Goal: Task Accomplishment & Management: Complete application form

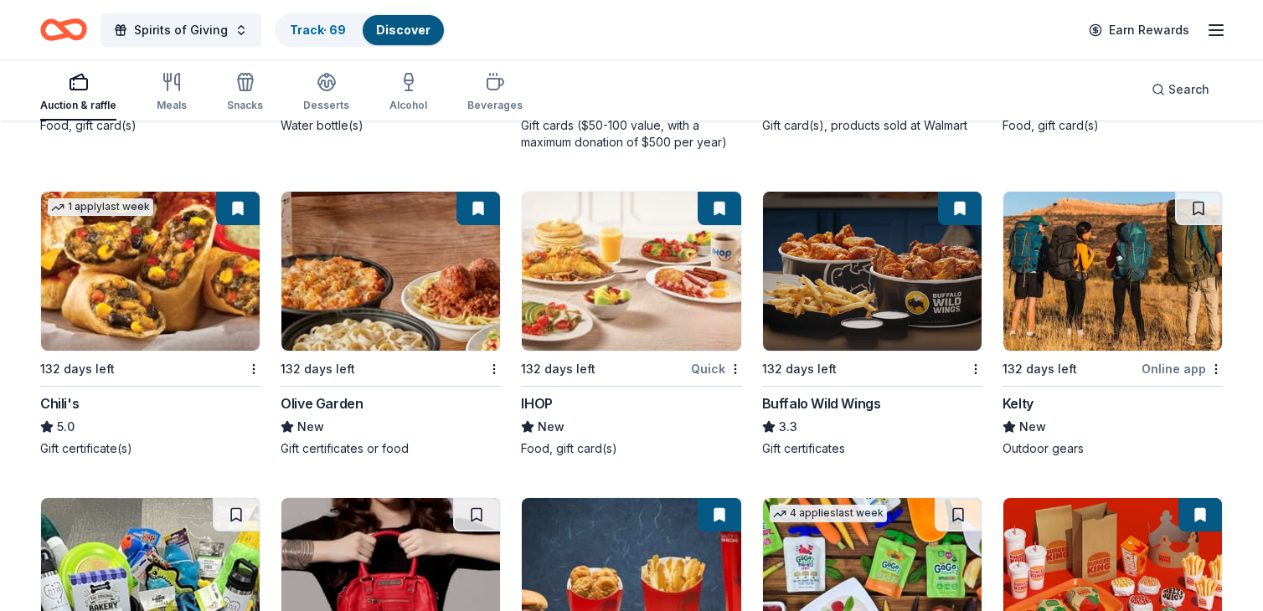
scroll to position [8471, 0]
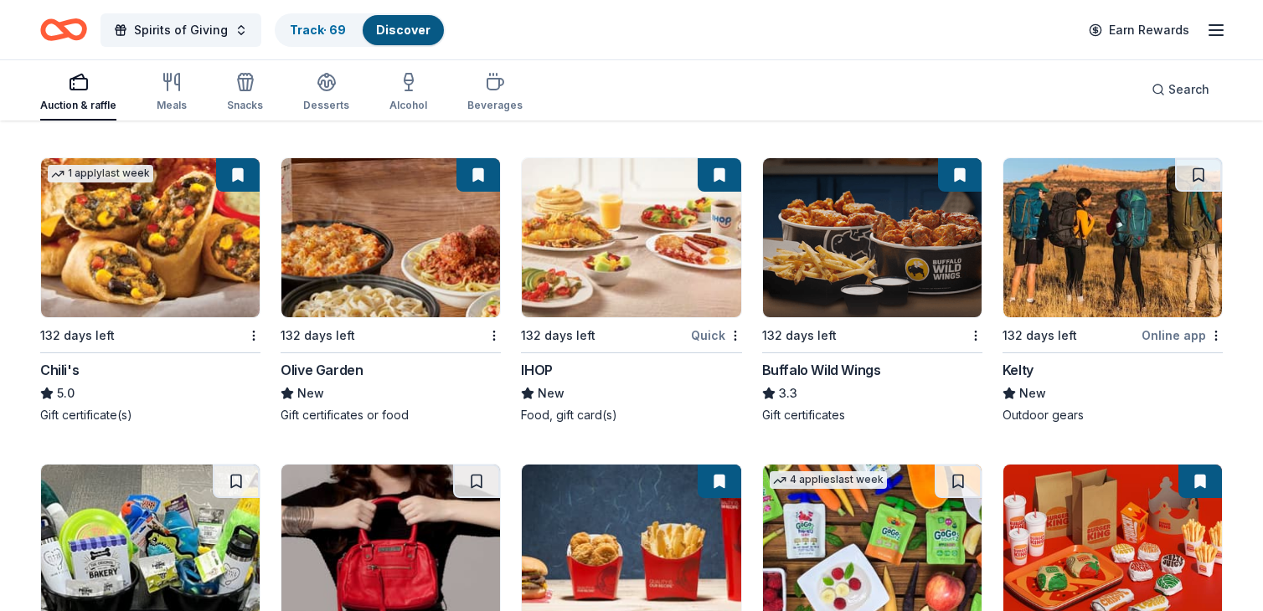
click at [857, 235] on img at bounding box center [872, 237] width 219 height 159
click at [609, 219] on img at bounding box center [631, 237] width 219 height 159
click at [392, 220] on img at bounding box center [390, 237] width 219 height 159
click at [159, 246] on img at bounding box center [150, 237] width 219 height 159
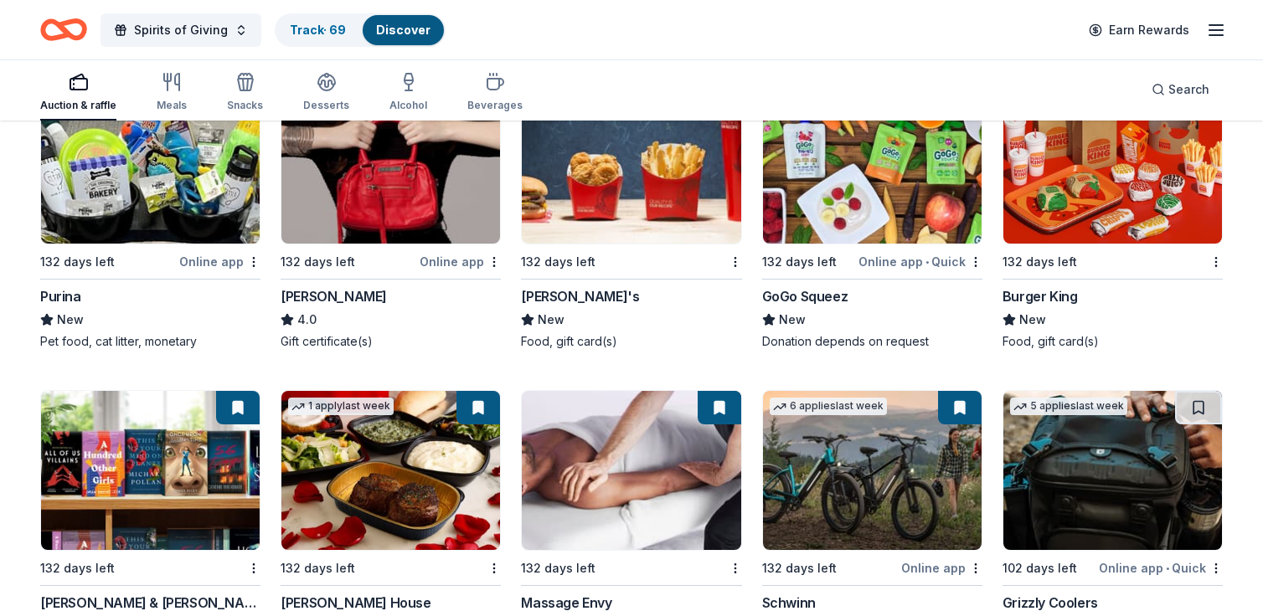
scroll to position [8862, 0]
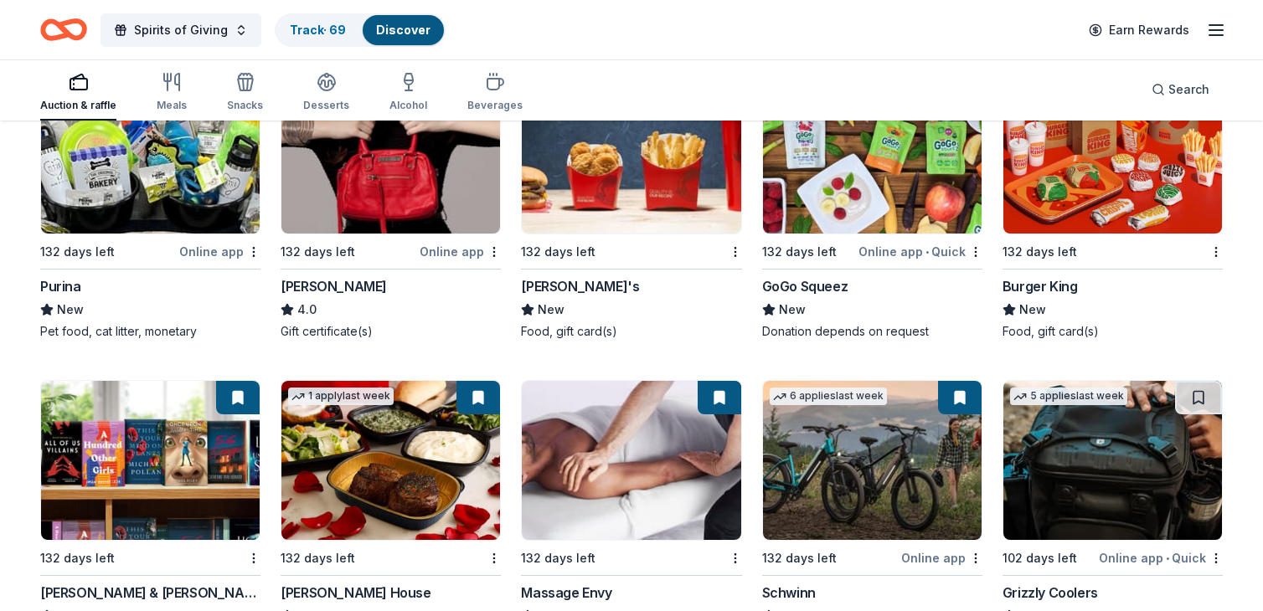
click at [135, 158] on img at bounding box center [150, 154] width 219 height 159
click at [604, 157] on img at bounding box center [631, 154] width 219 height 159
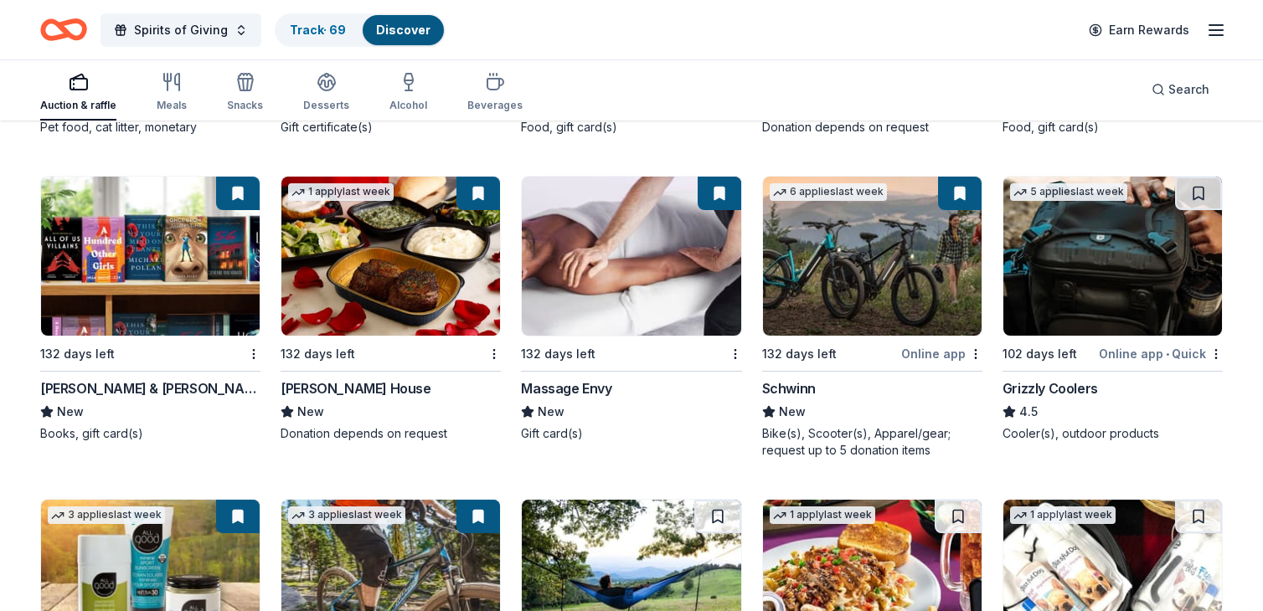
scroll to position [9078, 0]
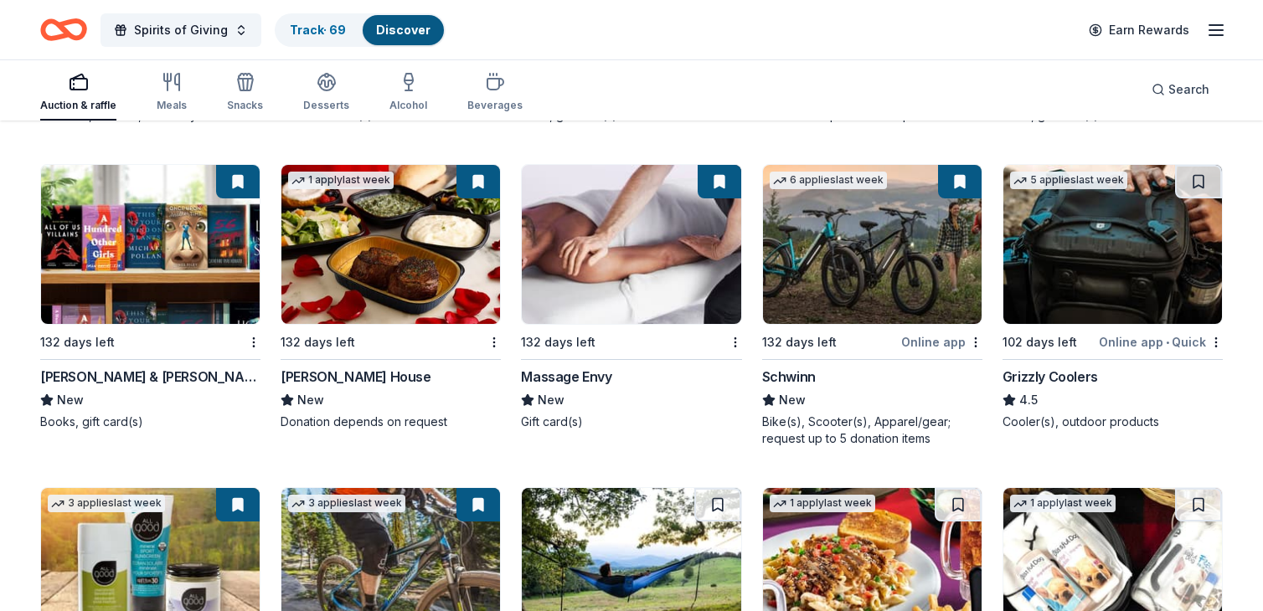
click at [626, 240] on img at bounding box center [631, 244] width 219 height 159
click at [379, 246] on img at bounding box center [390, 244] width 219 height 159
click at [128, 245] on img at bounding box center [150, 244] width 219 height 159
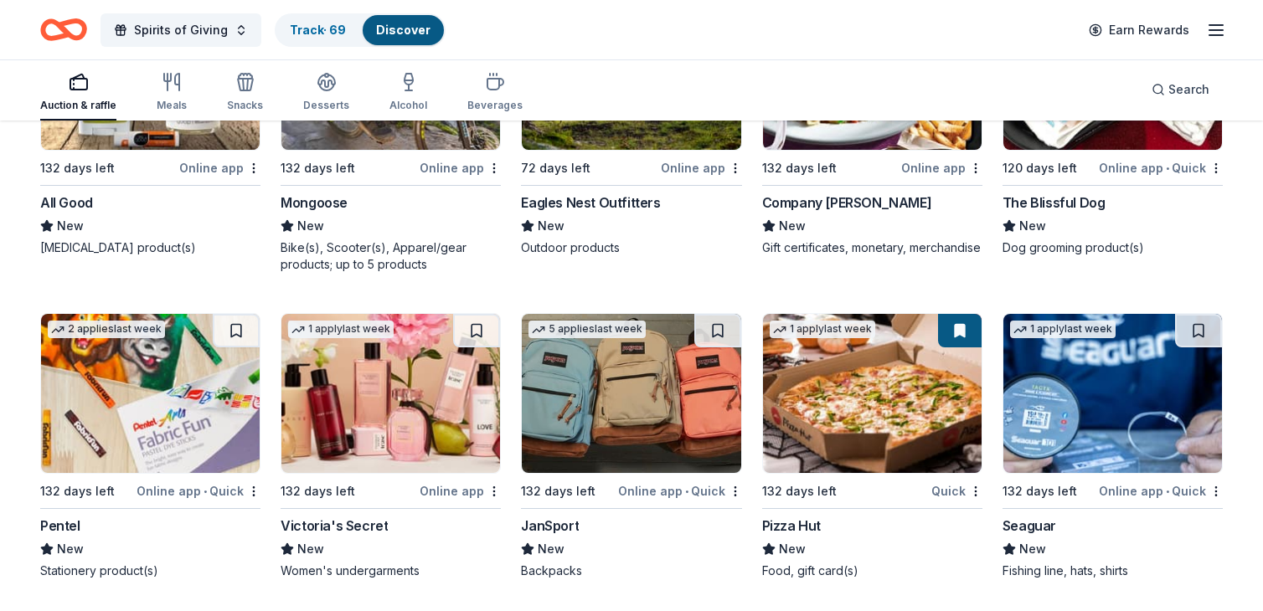
scroll to position [9563, 0]
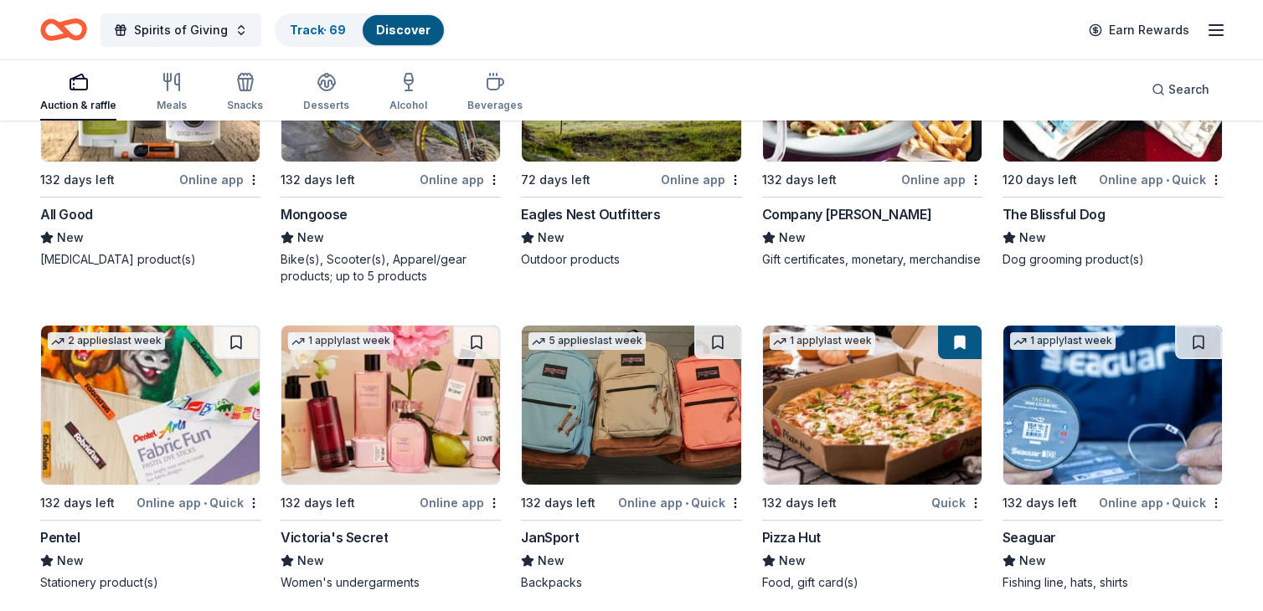
click at [857, 423] on img at bounding box center [872, 405] width 219 height 159
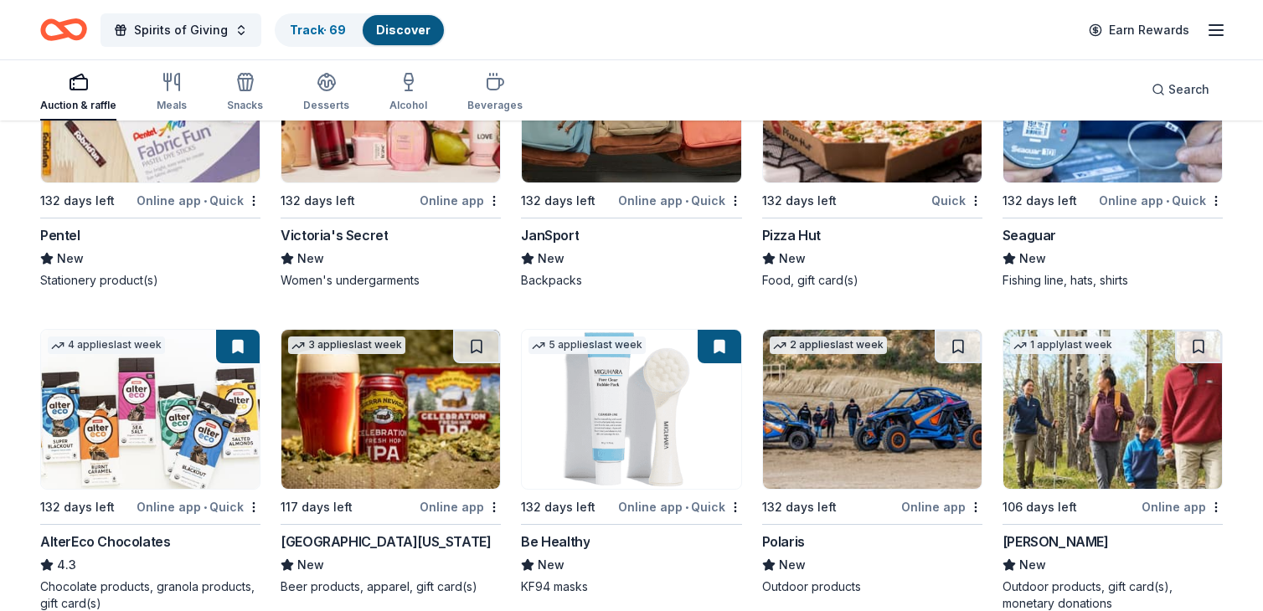
scroll to position [9989, 0]
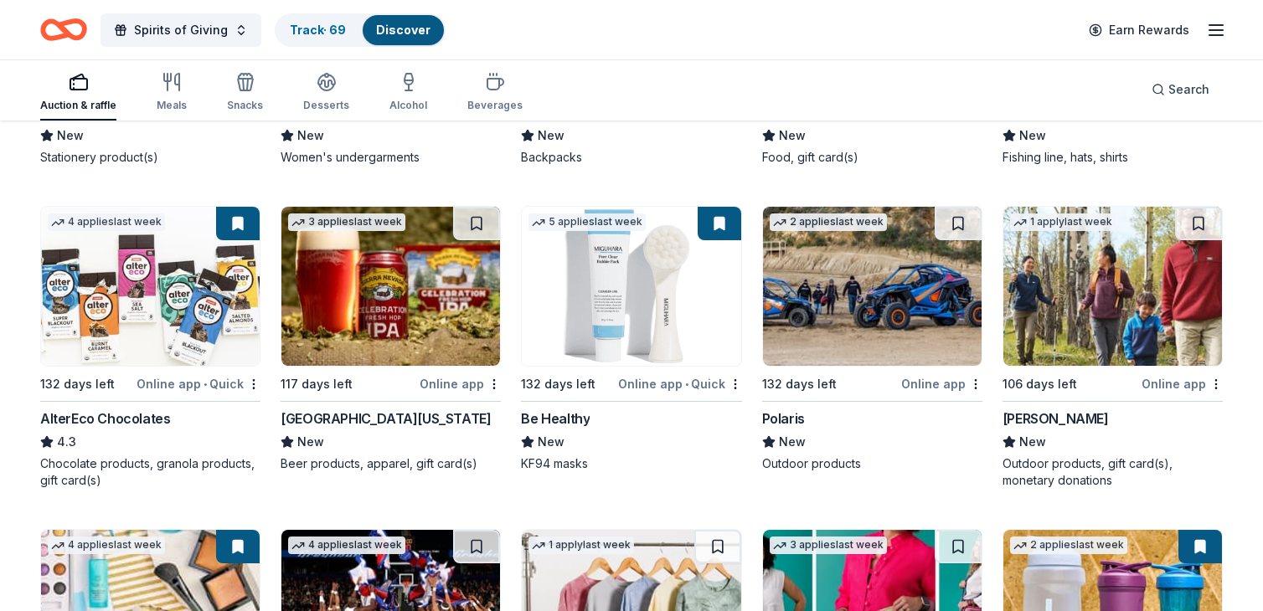
click at [1115, 295] on img at bounding box center [1112, 286] width 219 height 159
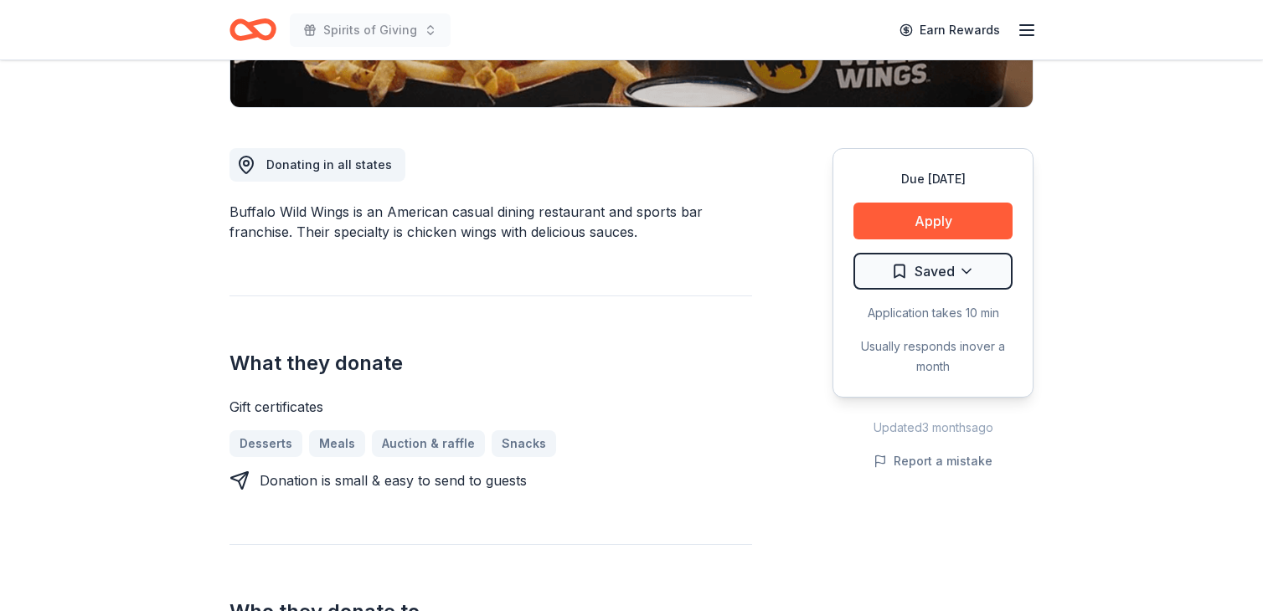
scroll to position [492, 0]
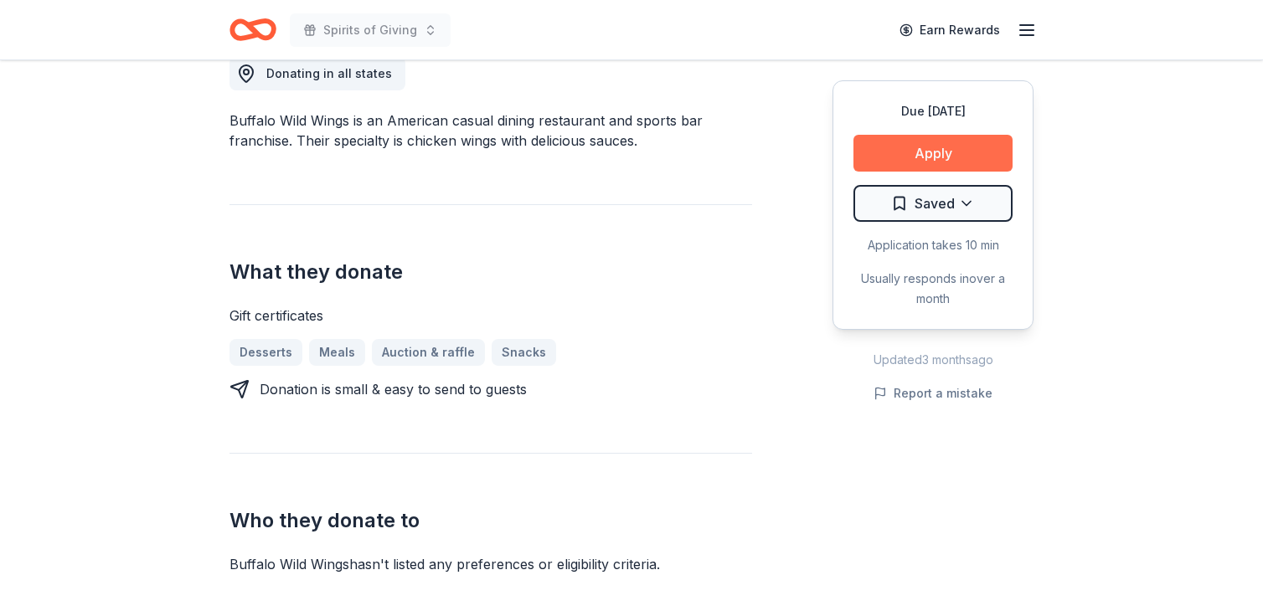
click at [957, 152] on button "Apply" at bounding box center [932, 153] width 159 height 37
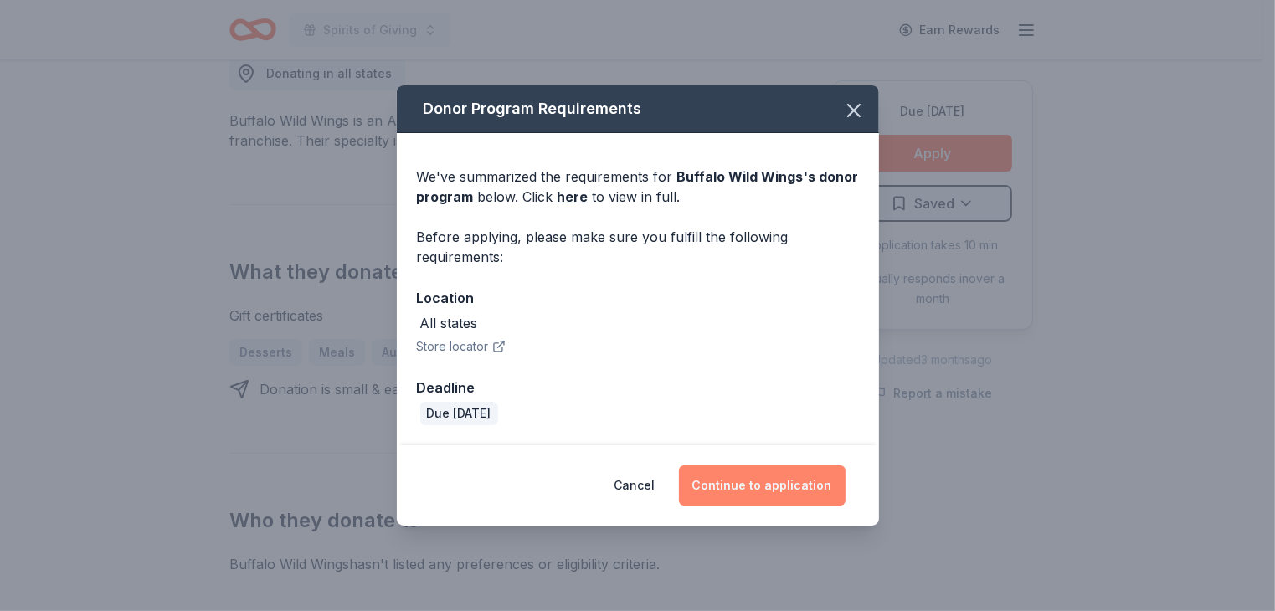
click at [770, 487] on button "Continue to application" at bounding box center [762, 486] width 167 height 40
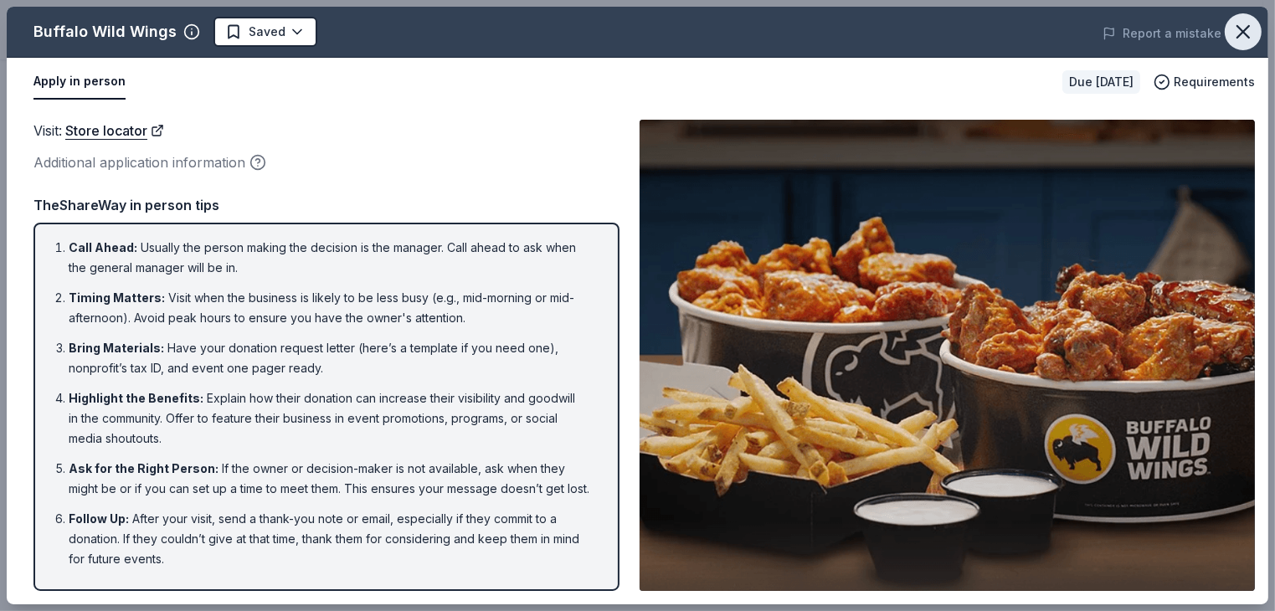
click at [1248, 33] on icon "button" at bounding box center [1243, 31] width 23 height 23
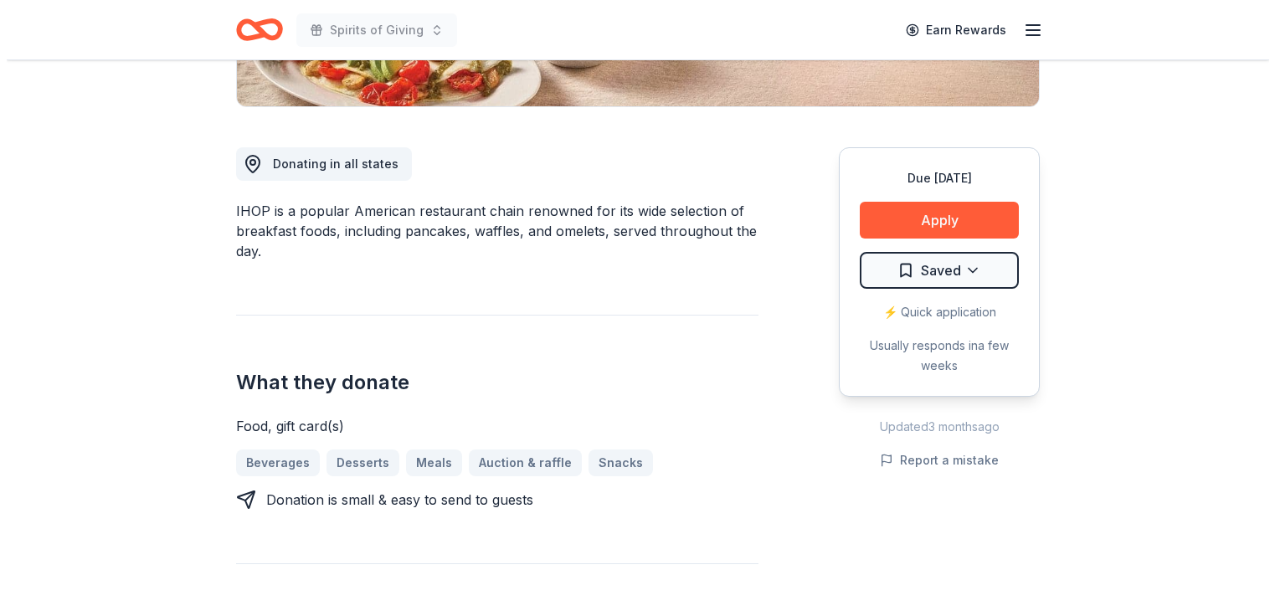
scroll to position [430, 0]
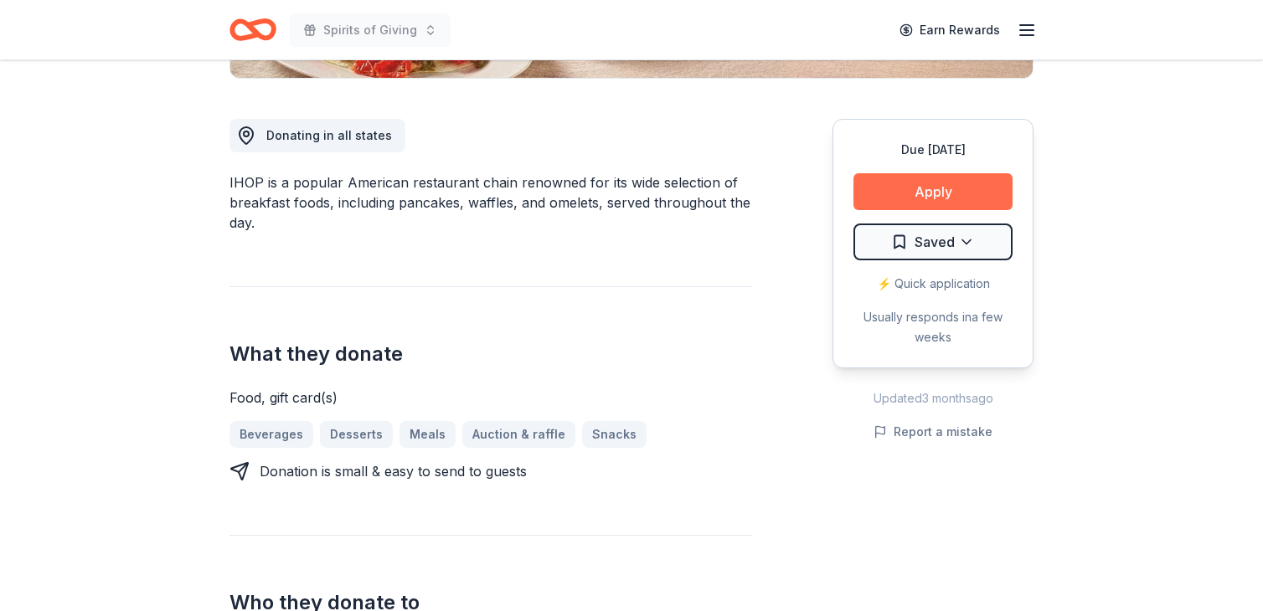
click at [935, 187] on button "Apply" at bounding box center [932, 191] width 159 height 37
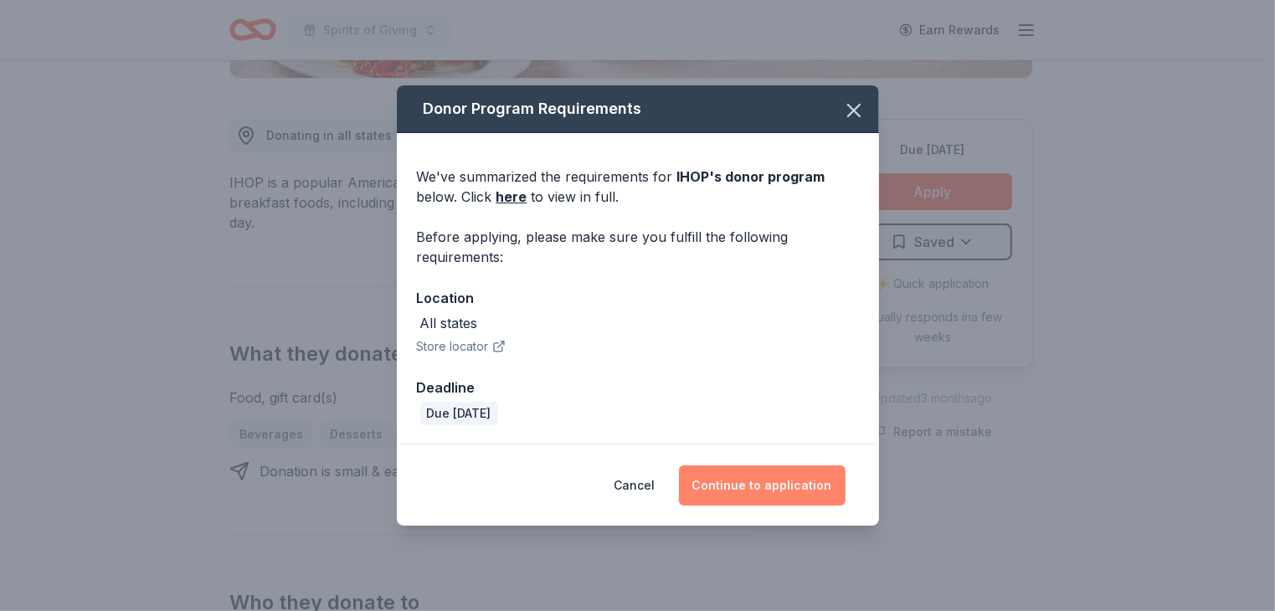
click at [784, 487] on button "Continue to application" at bounding box center [762, 486] width 167 height 40
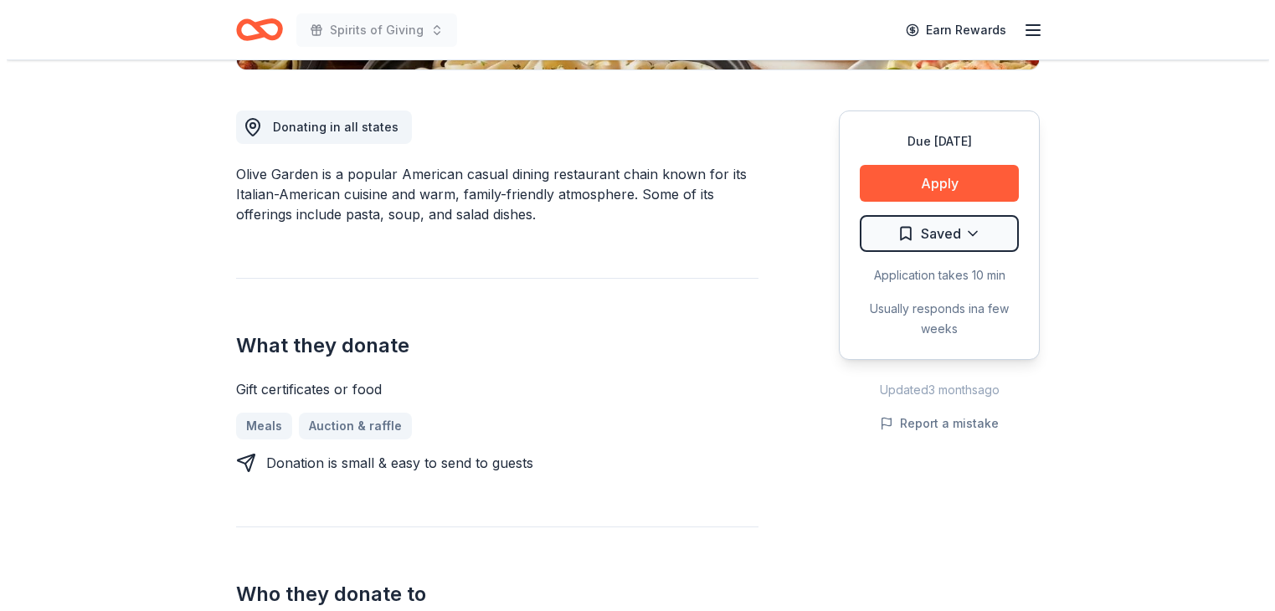
scroll to position [459, 0]
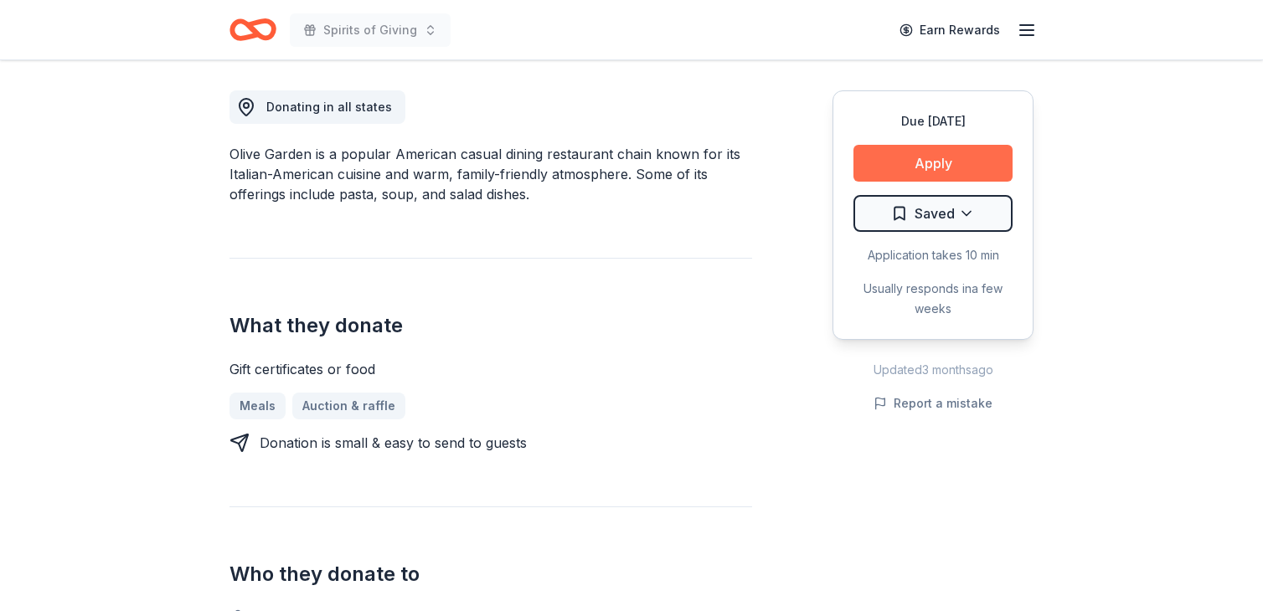
click at [936, 155] on button "Apply" at bounding box center [932, 163] width 159 height 37
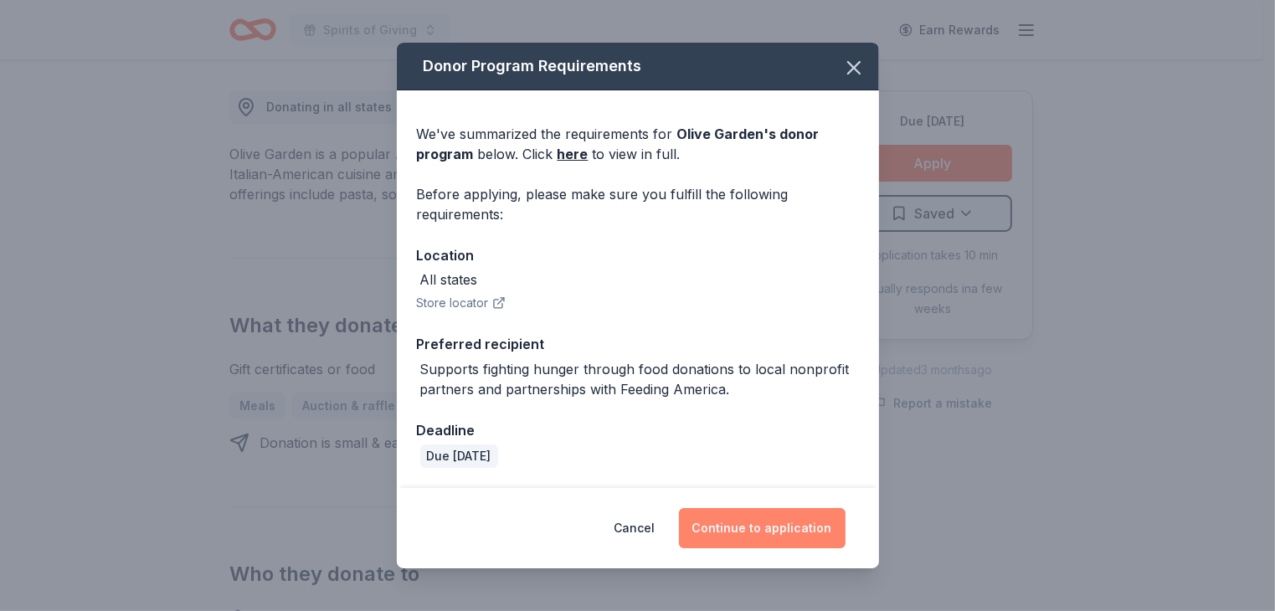
click at [770, 527] on button "Continue to application" at bounding box center [762, 528] width 167 height 40
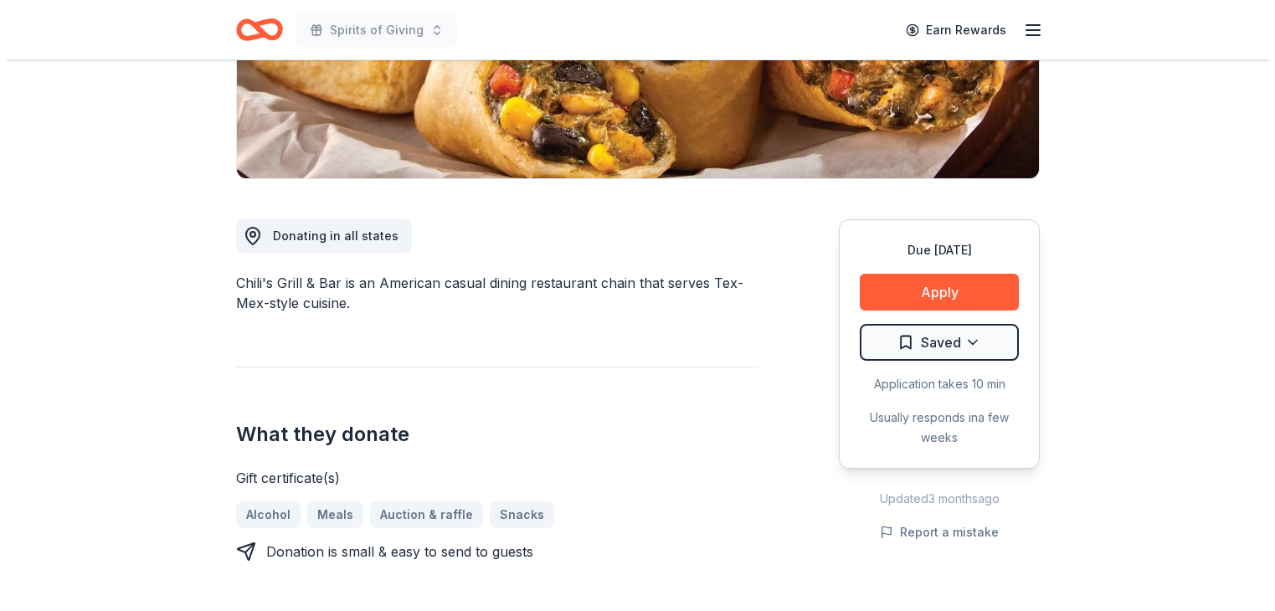
scroll to position [354, 0]
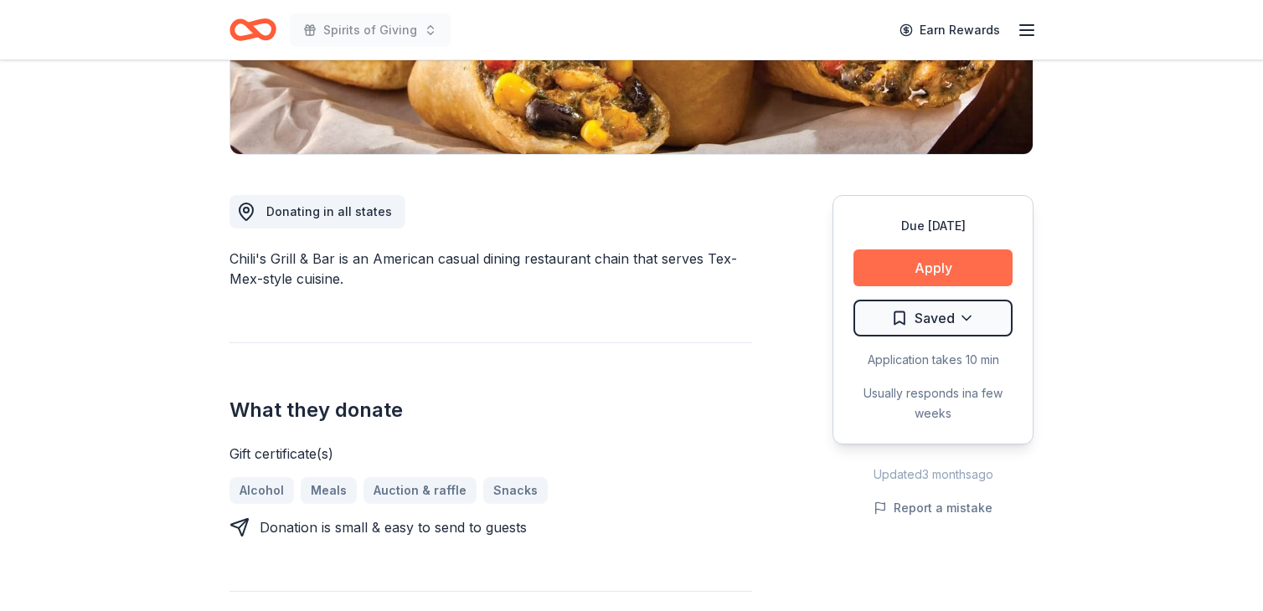
click at [937, 266] on button "Apply" at bounding box center [932, 268] width 159 height 37
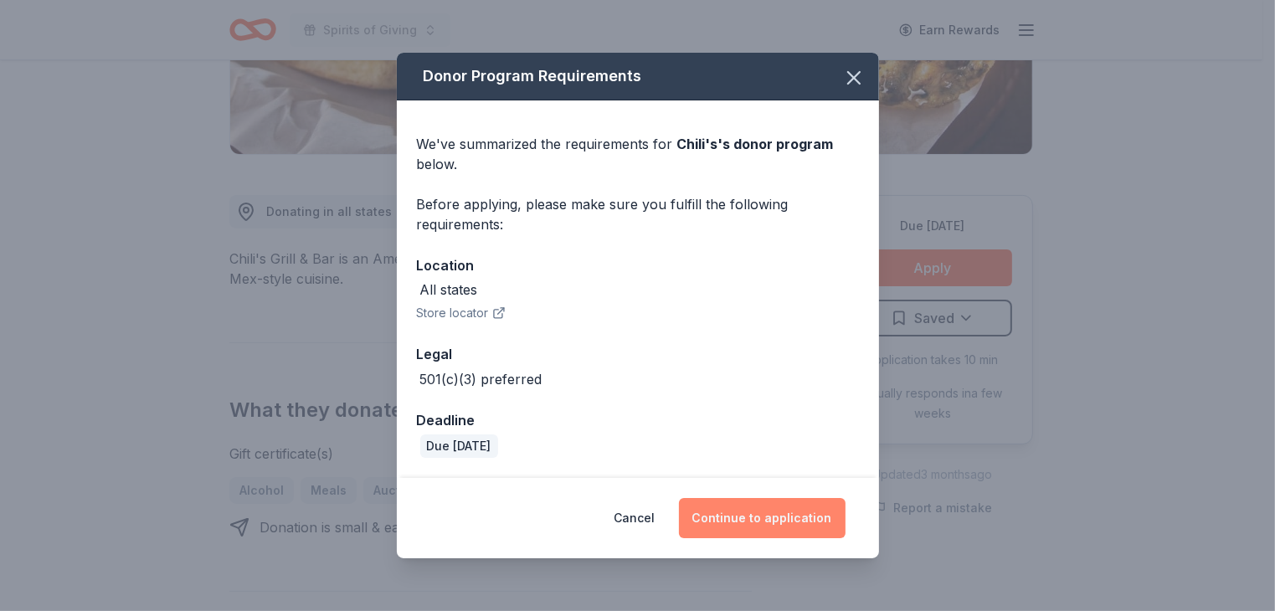
click at [776, 515] on button "Continue to application" at bounding box center [762, 518] width 167 height 40
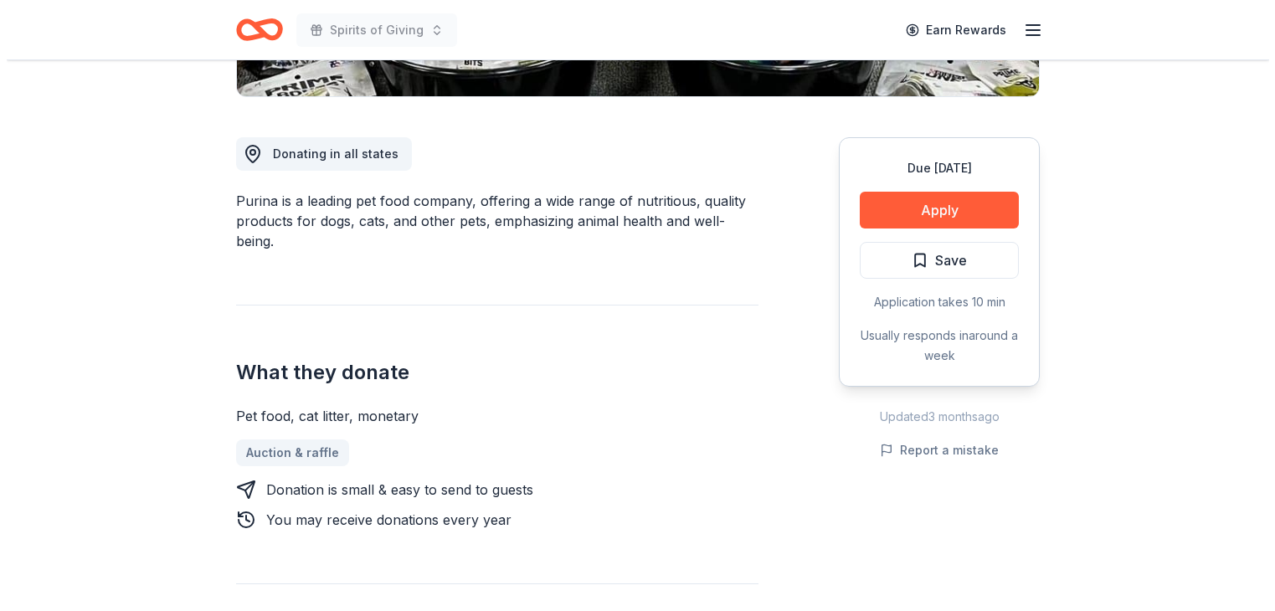
scroll to position [425, 0]
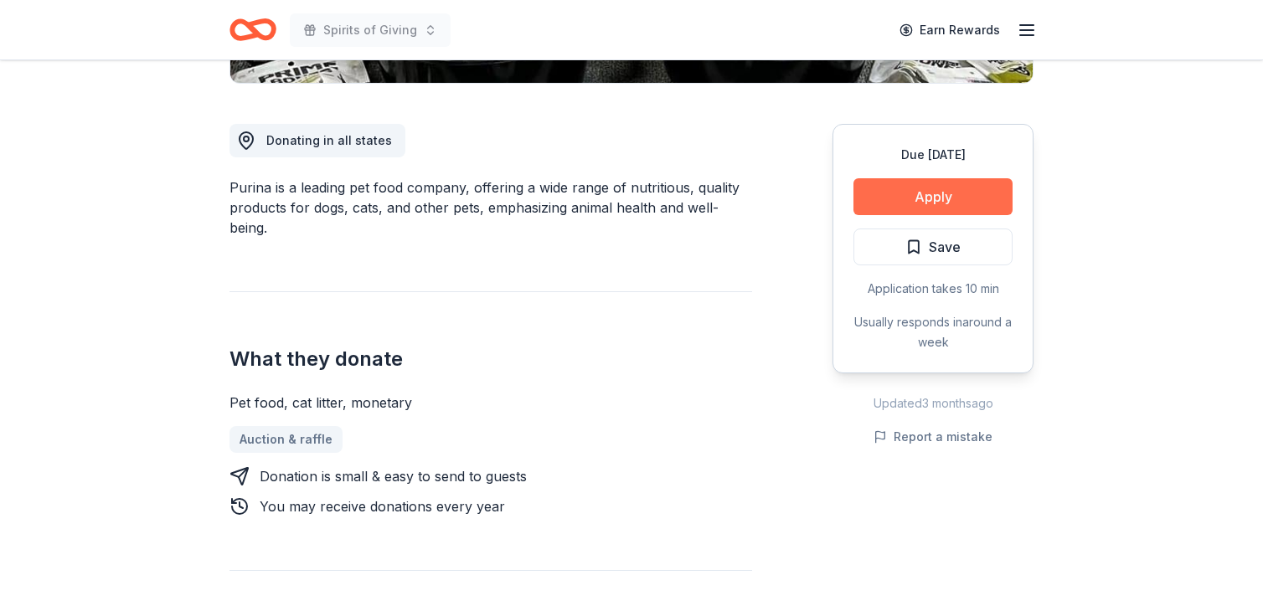
click at [948, 196] on button "Apply" at bounding box center [932, 196] width 159 height 37
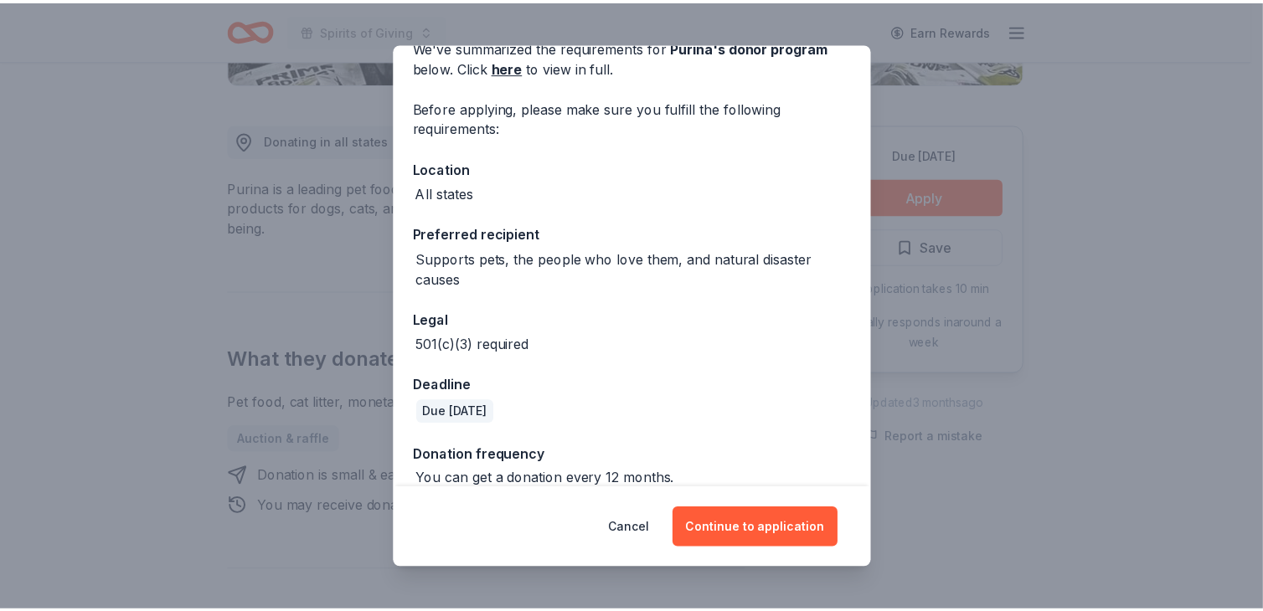
scroll to position [90, 0]
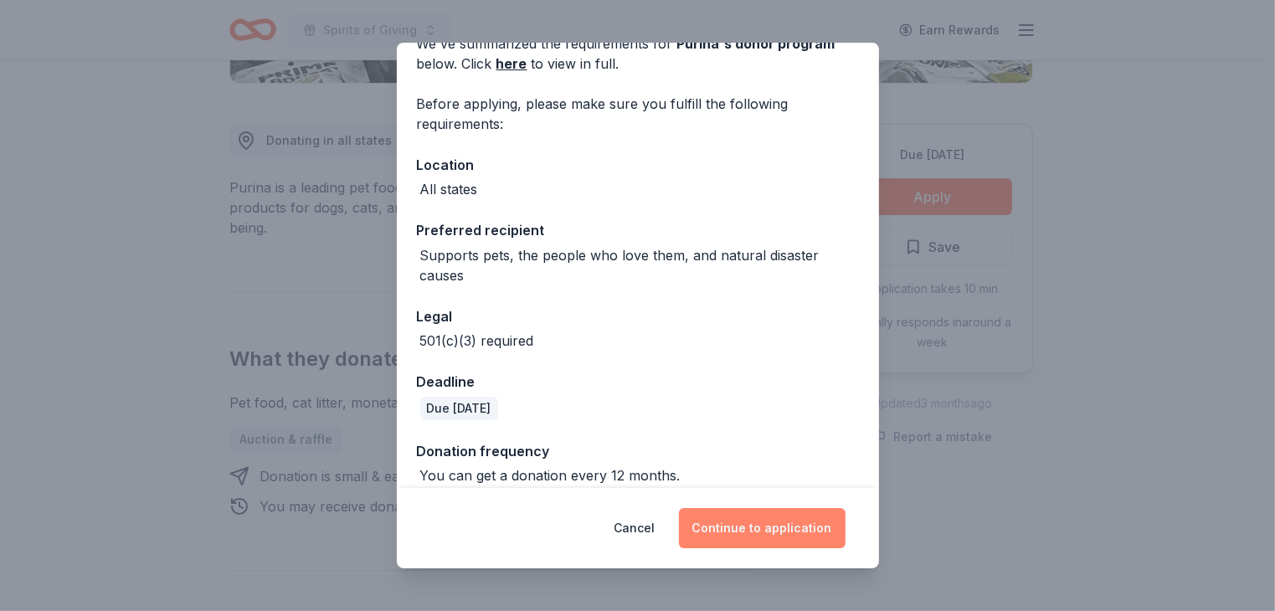
click at [768, 528] on button "Continue to application" at bounding box center [762, 528] width 167 height 40
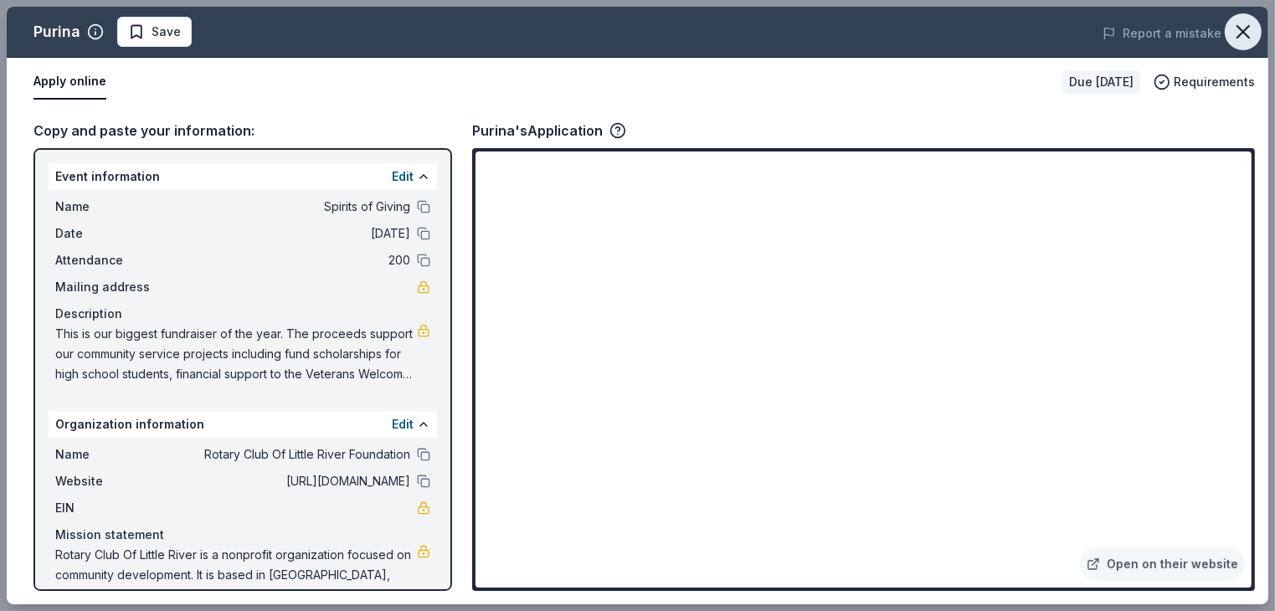
click at [1241, 33] on icon "button" at bounding box center [1243, 31] width 23 height 23
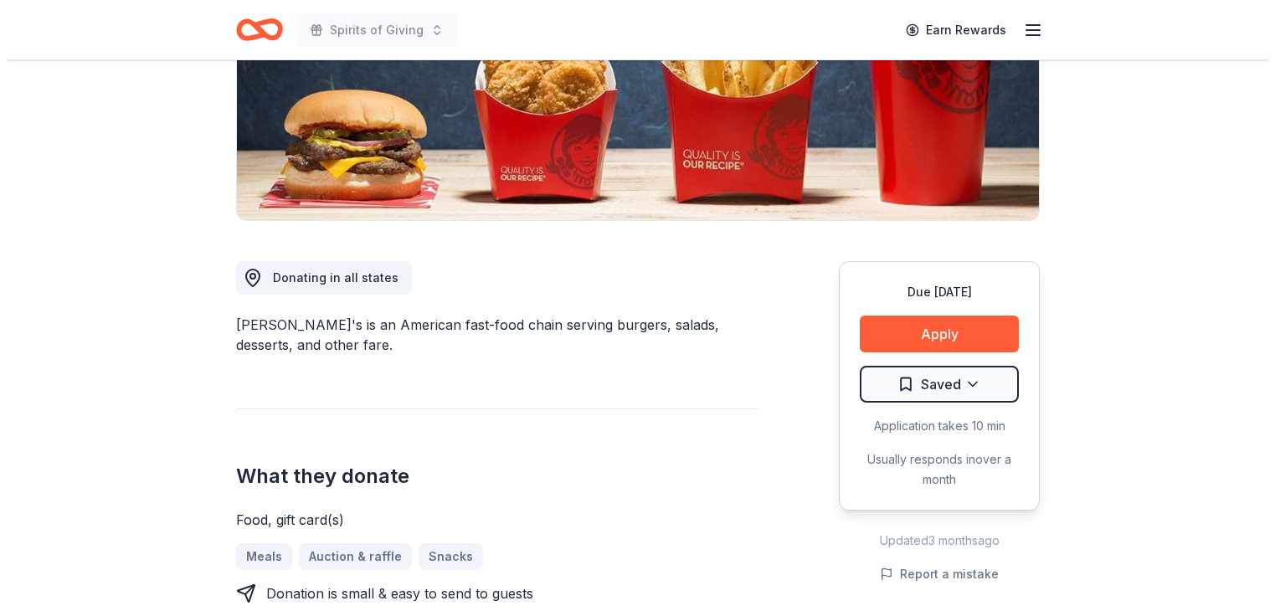
scroll to position [318, 0]
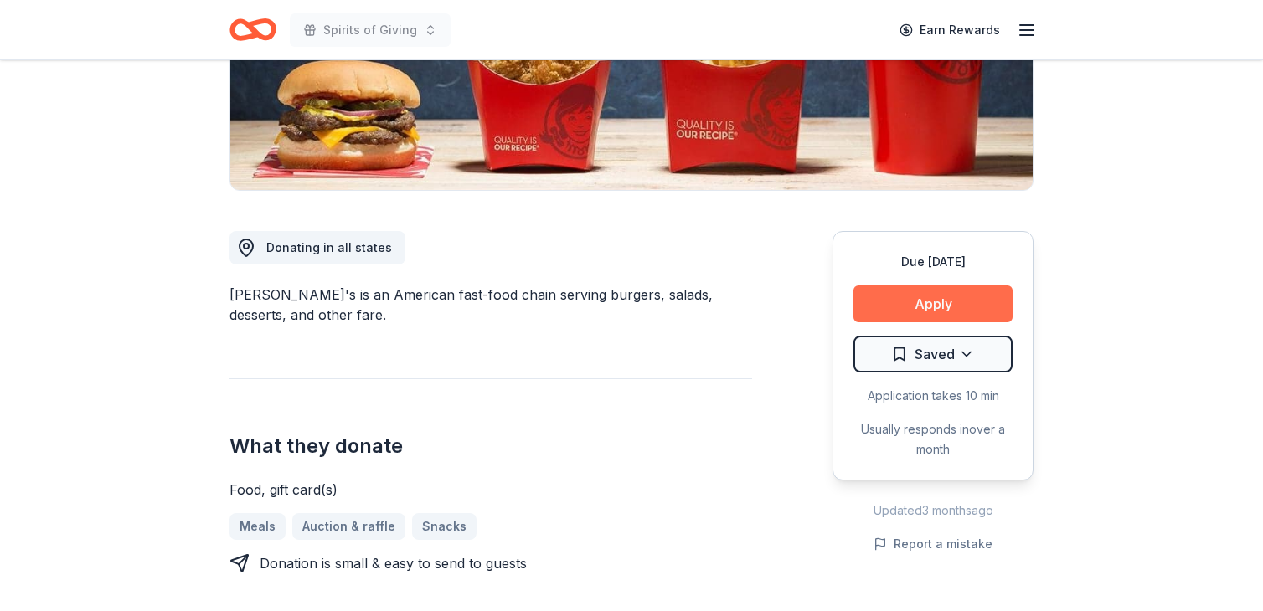
click at [935, 301] on button "Apply" at bounding box center [932, 304] width 159 height 37
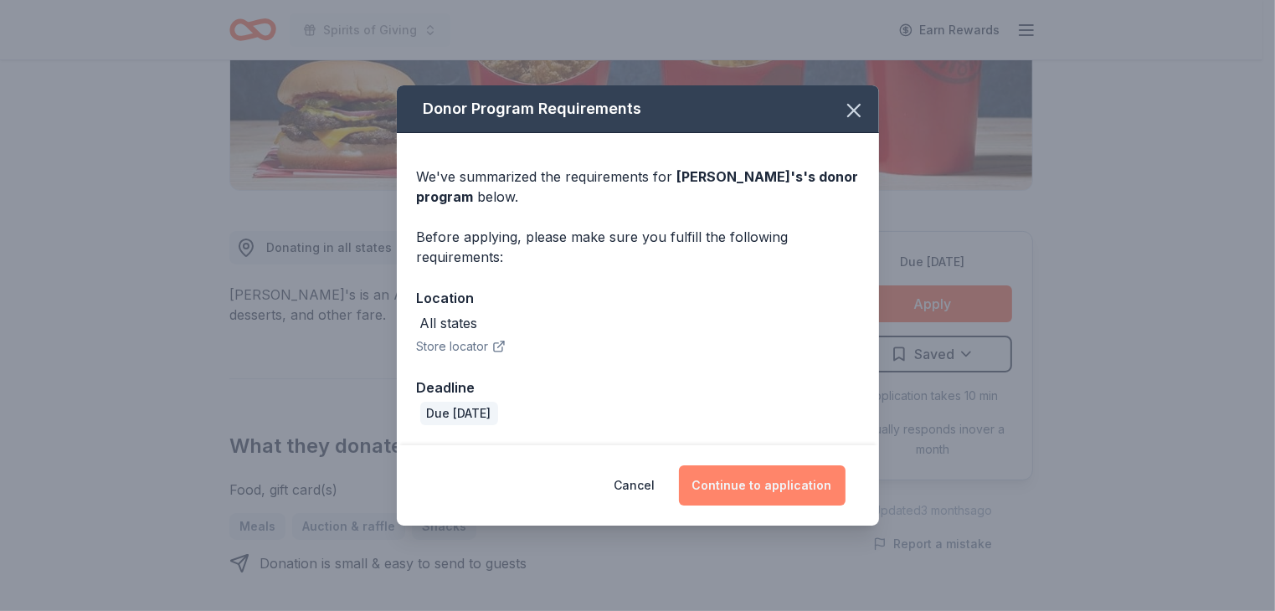
click at [795, 483] on button "Continue to application" at bounding box center [762, 486] width 167 height 40
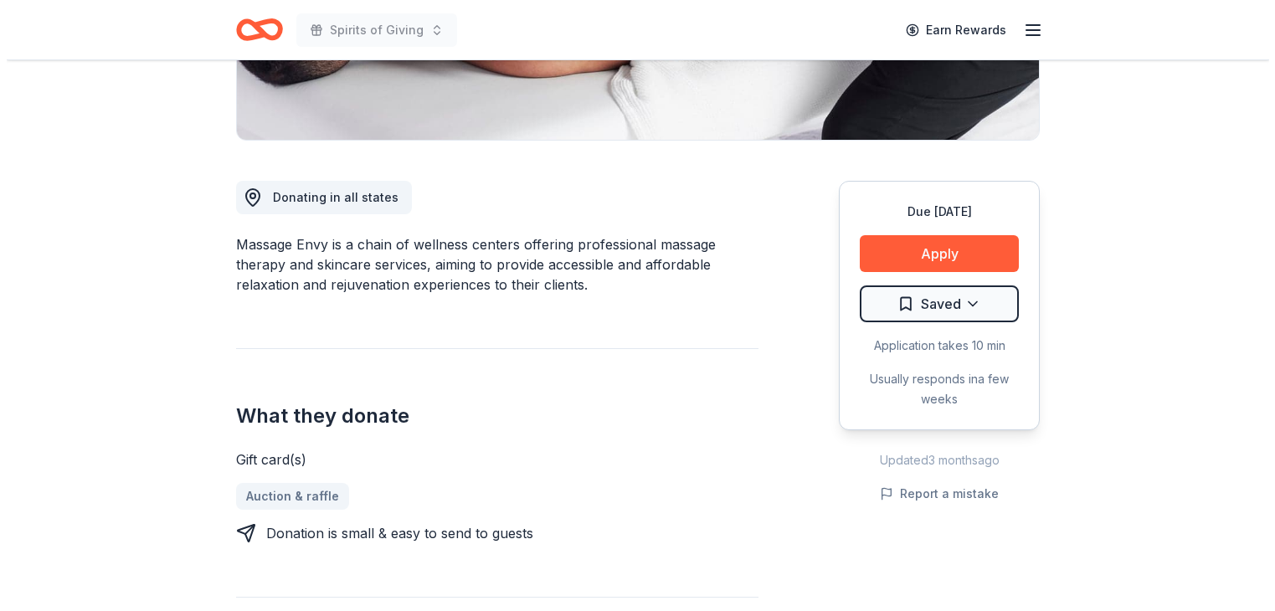
scroll to position [373, 0]
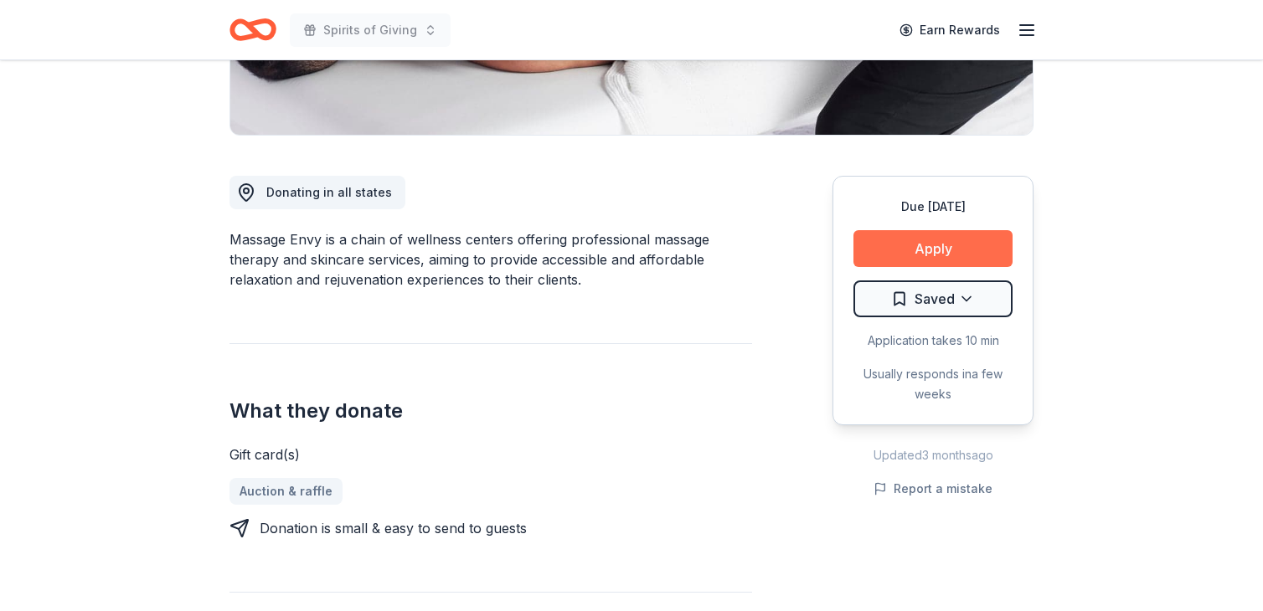
click at [945, 242] on button "Apply" at bounding box center [932, 248] width 159 height 37
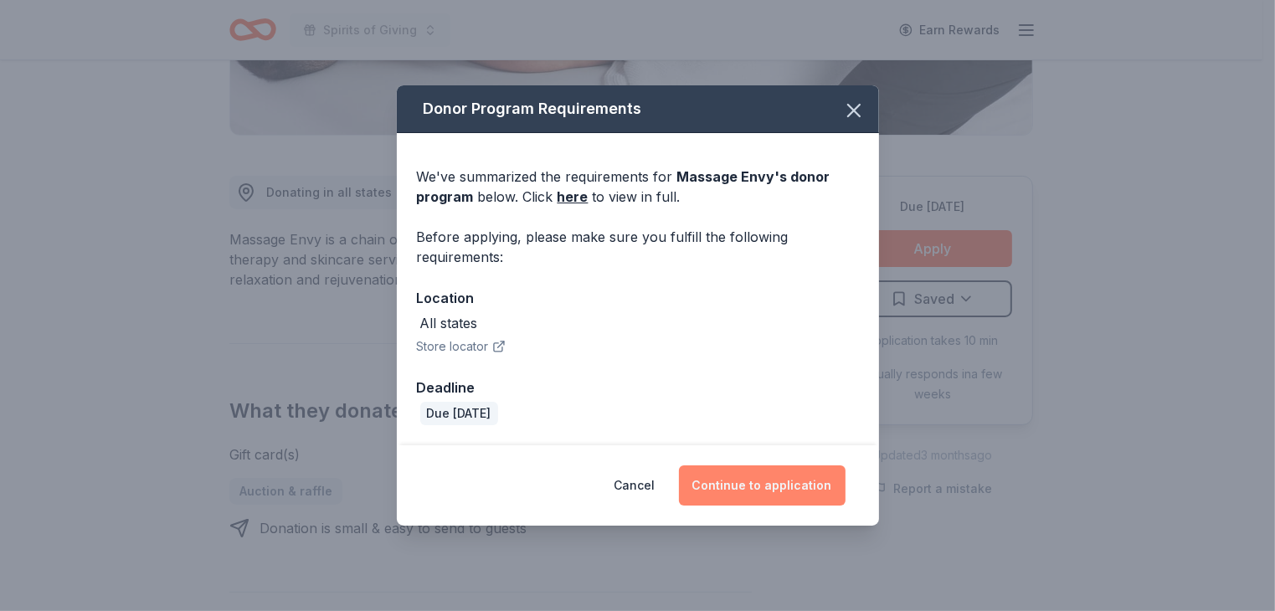
click at [780, 483] on button "Continue to application" at bounding box center [762, 486] width 167 height 40
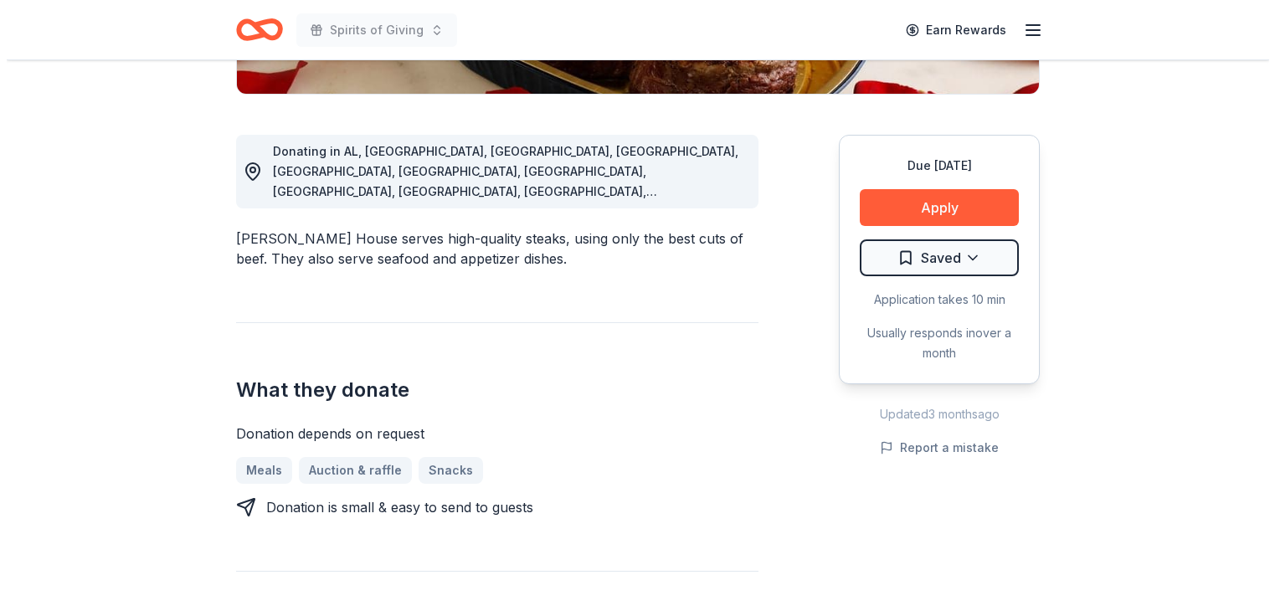
scroll to position [420, 0]
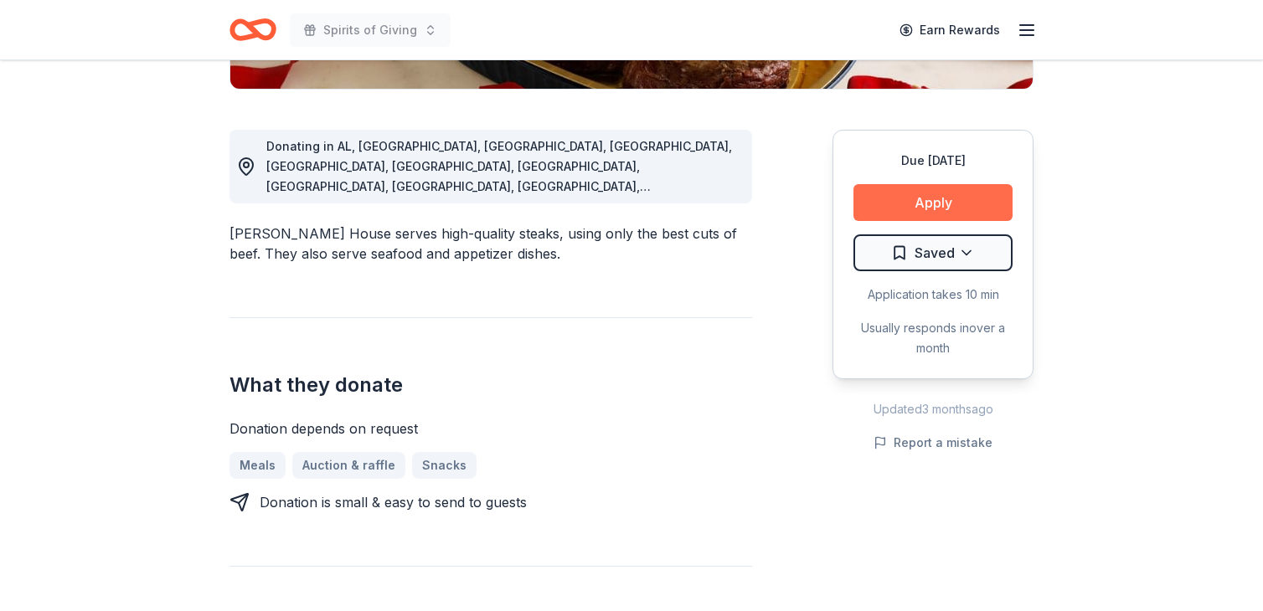
click at [935, 203] on button "Apply" at bounding box center [932, 202] width 159 height 37
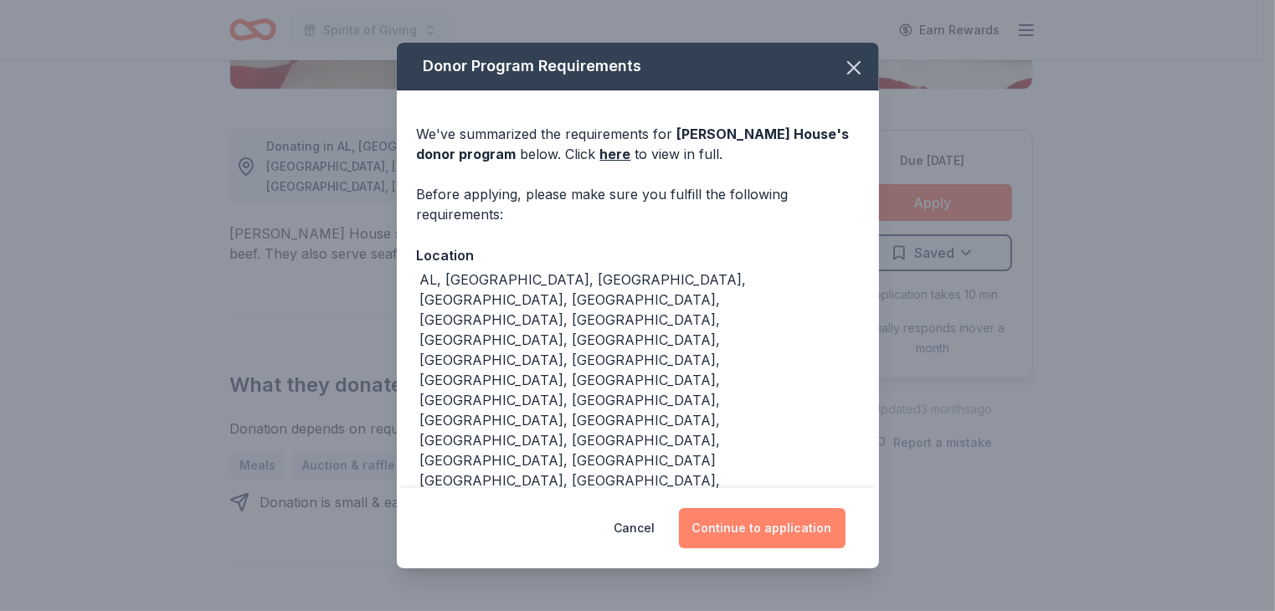
click at [793, 508] on button "Continue to application" at bounding box center [762, 528] width 167 height 40
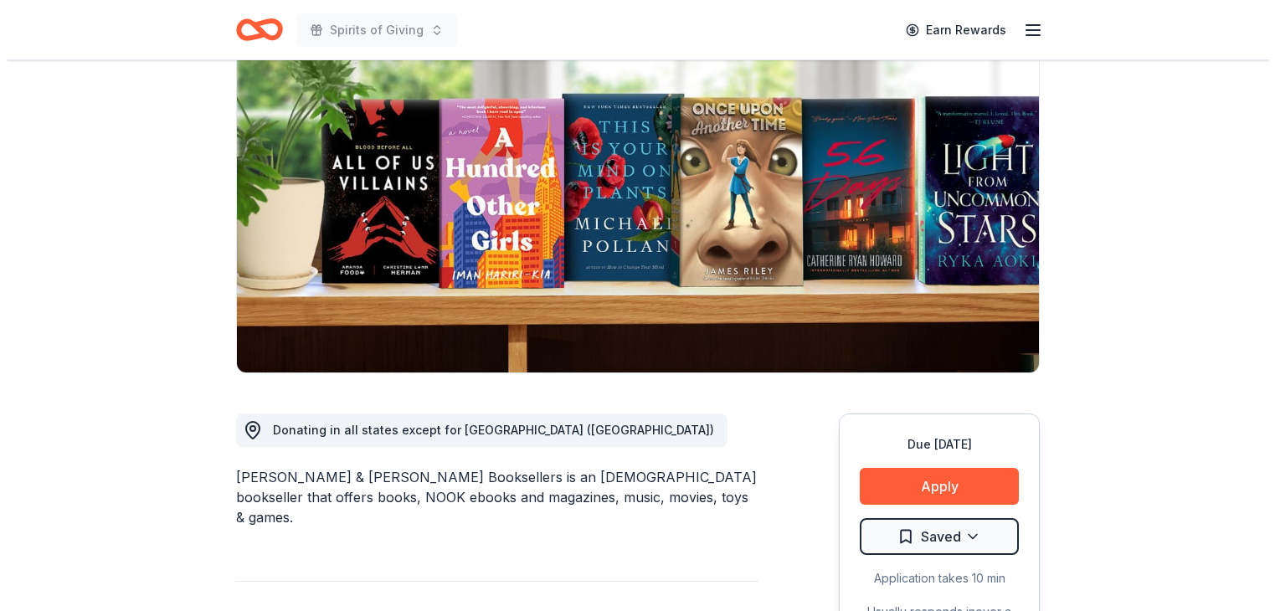
scroll to position [343, 0]
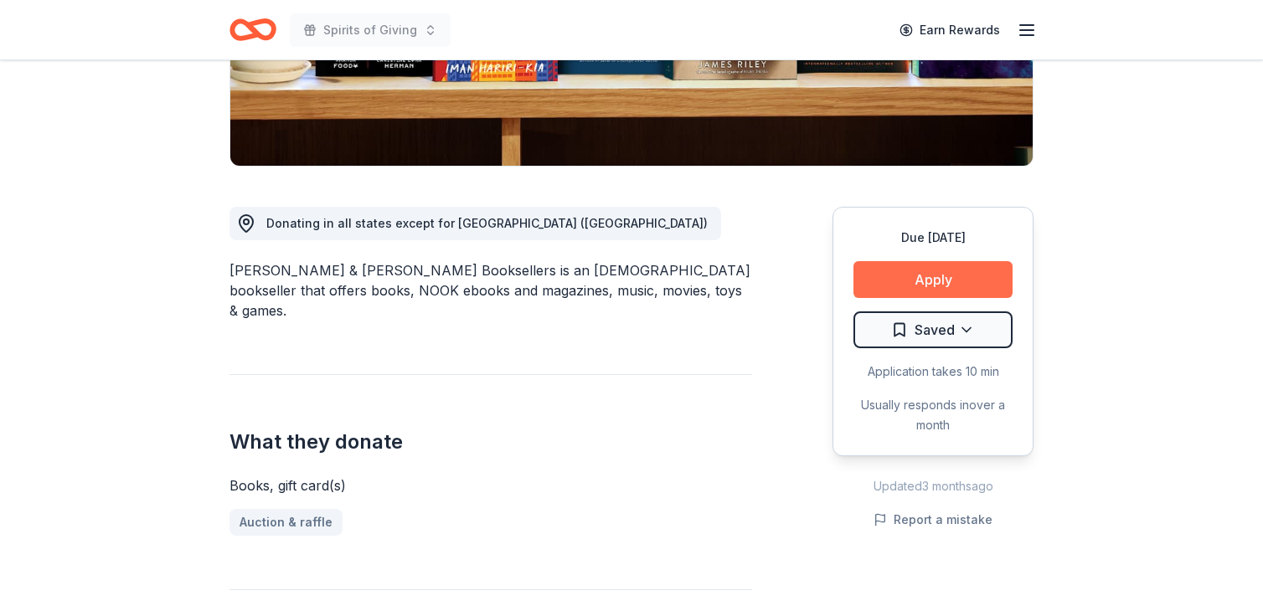
click at [930, 278] on button "Apply" at bounding box center [932, 279] width 159 height 37
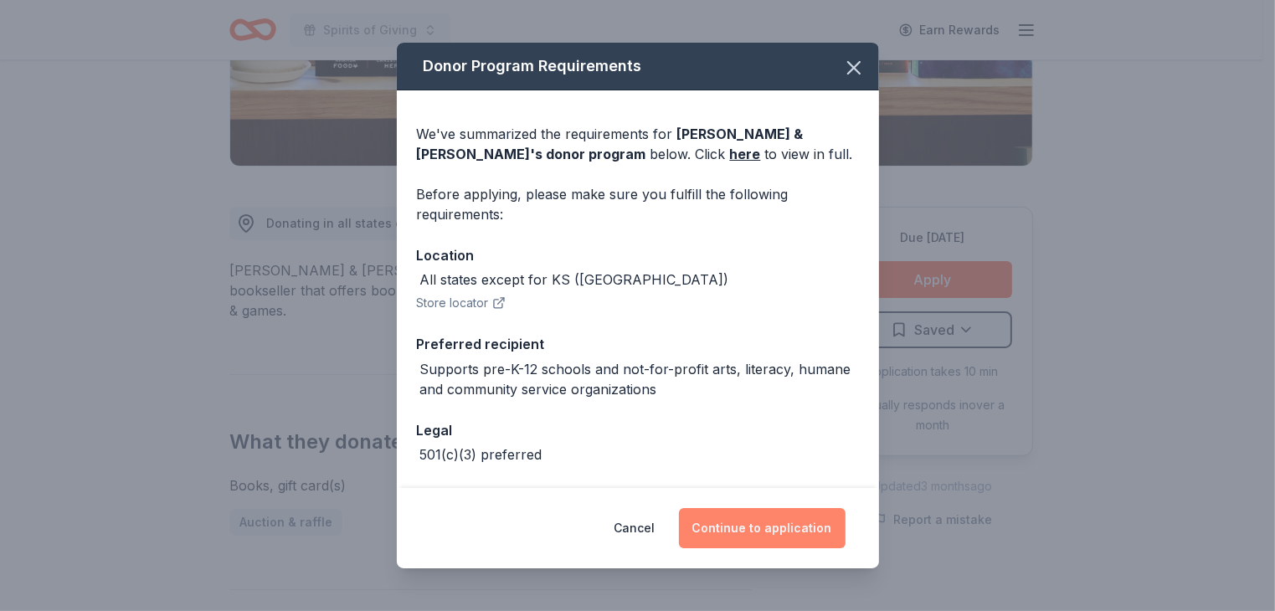
click at [780, 524] on button "Continue to application" at bounding box center [762, 528] width 167 height 40
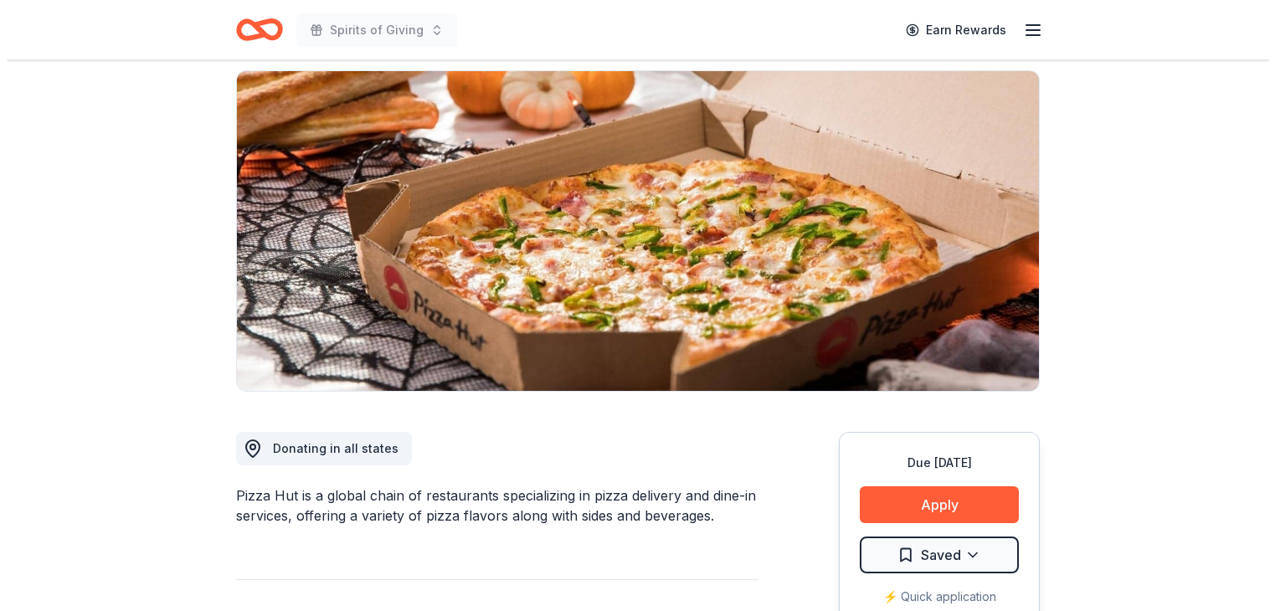
scroll to position [121, 0]
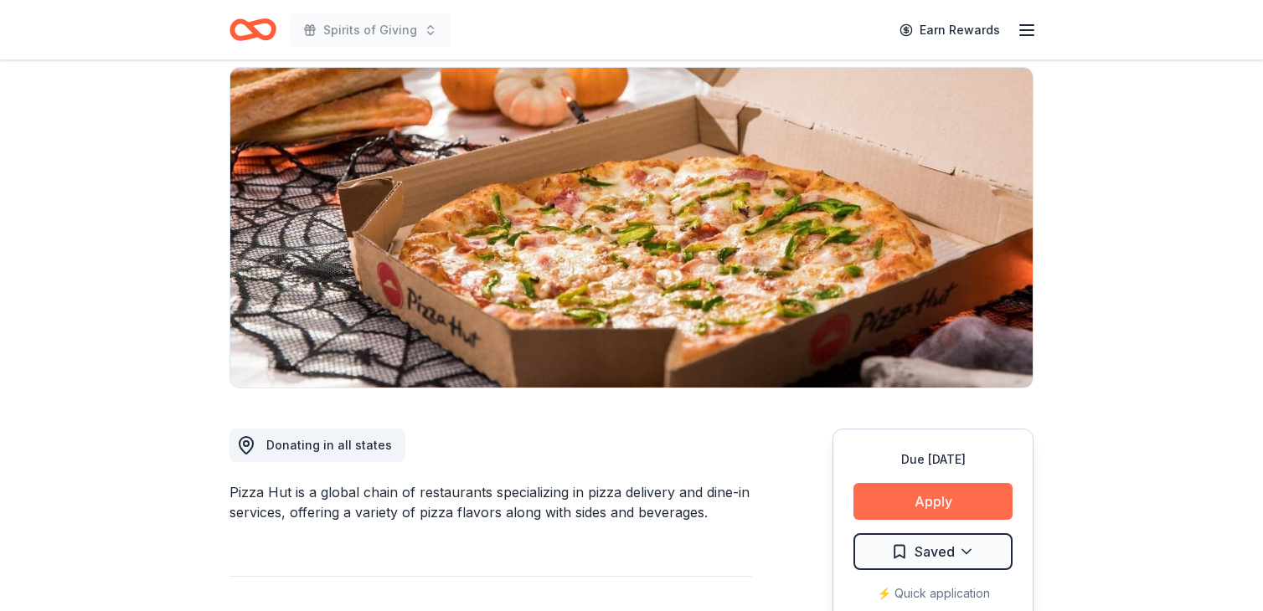
click at [940, 497] on button "Apply" at bounding box center [932, 501] width 159 height 37
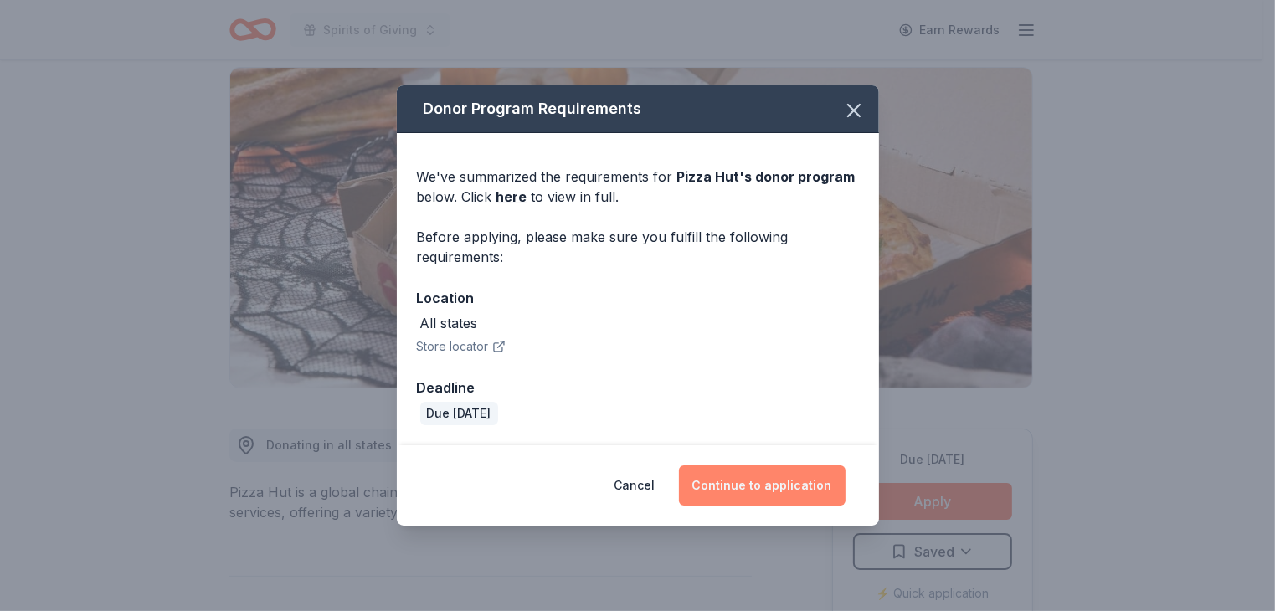
click at [757, 487] on button "Continue to application" at bounding box center [762, 486] width 167 height 40
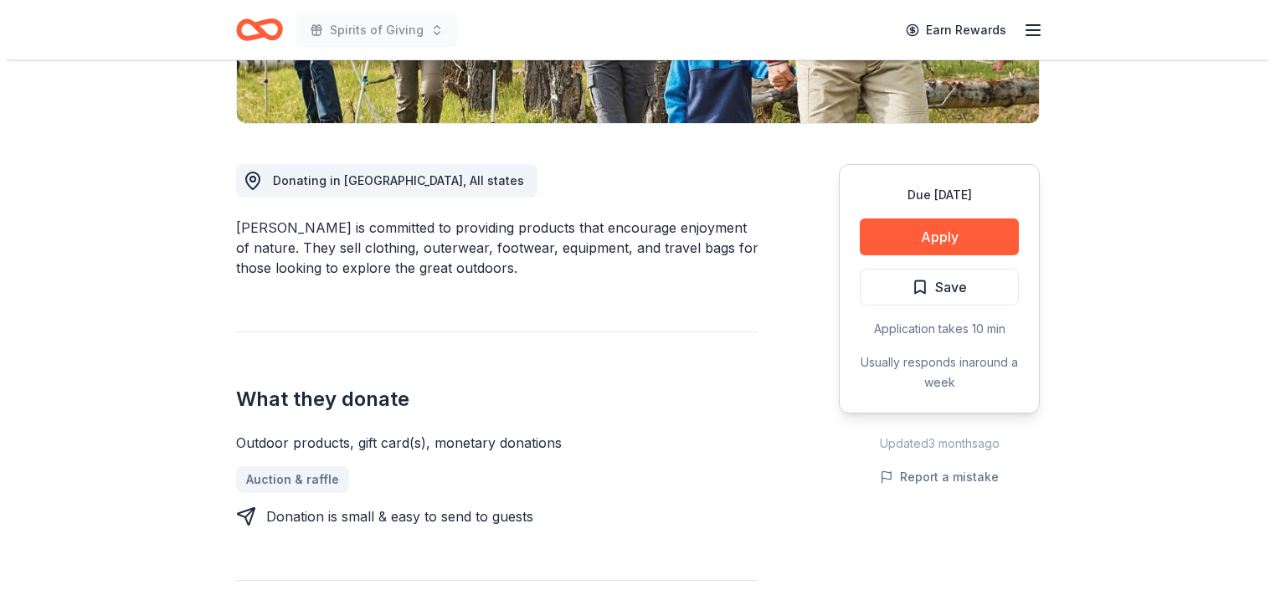
scroll to position [402, 0]
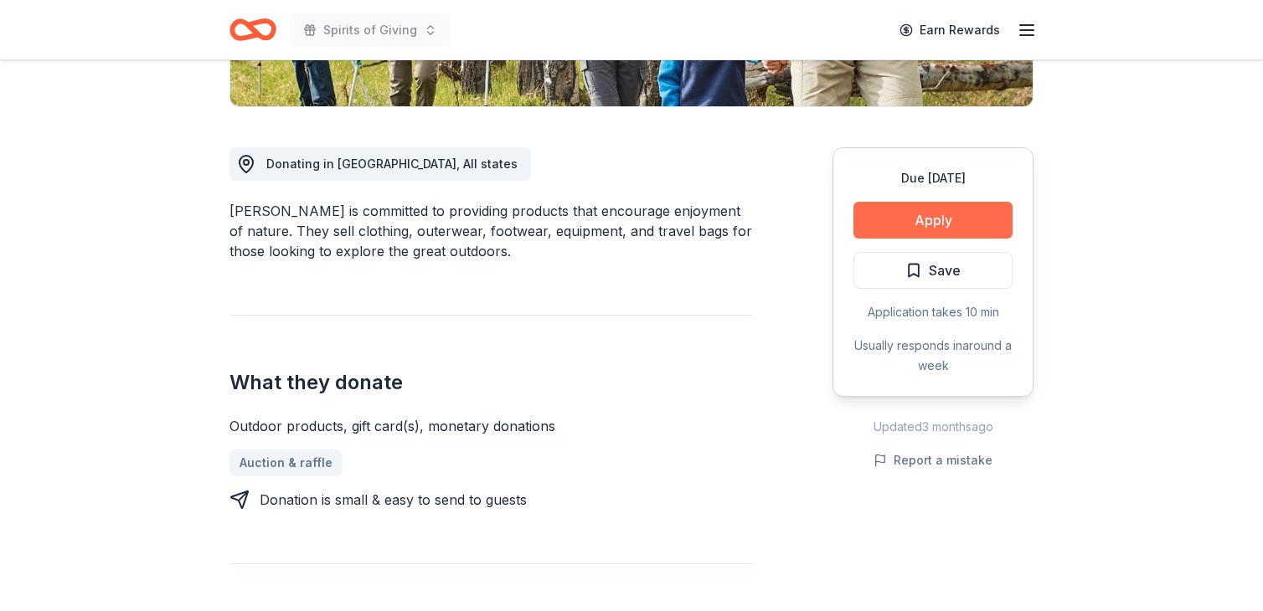
click at [943, 215] on button "Apply" at bounding box center [932, 220] width 159 height 37
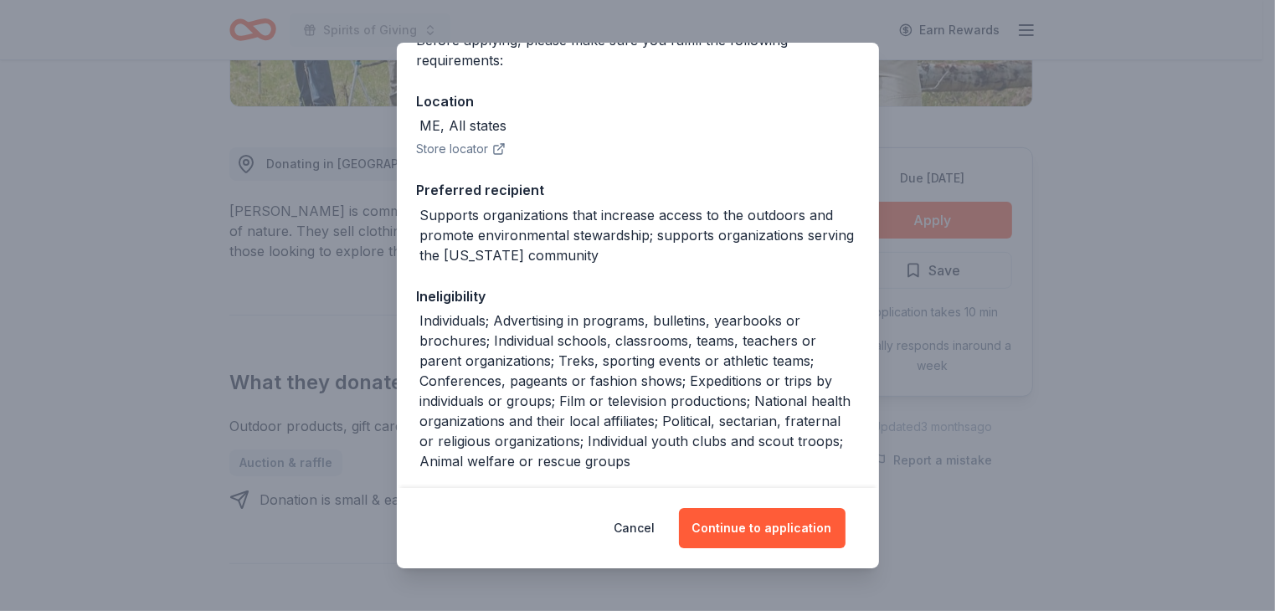
scroll to position [163, 0]
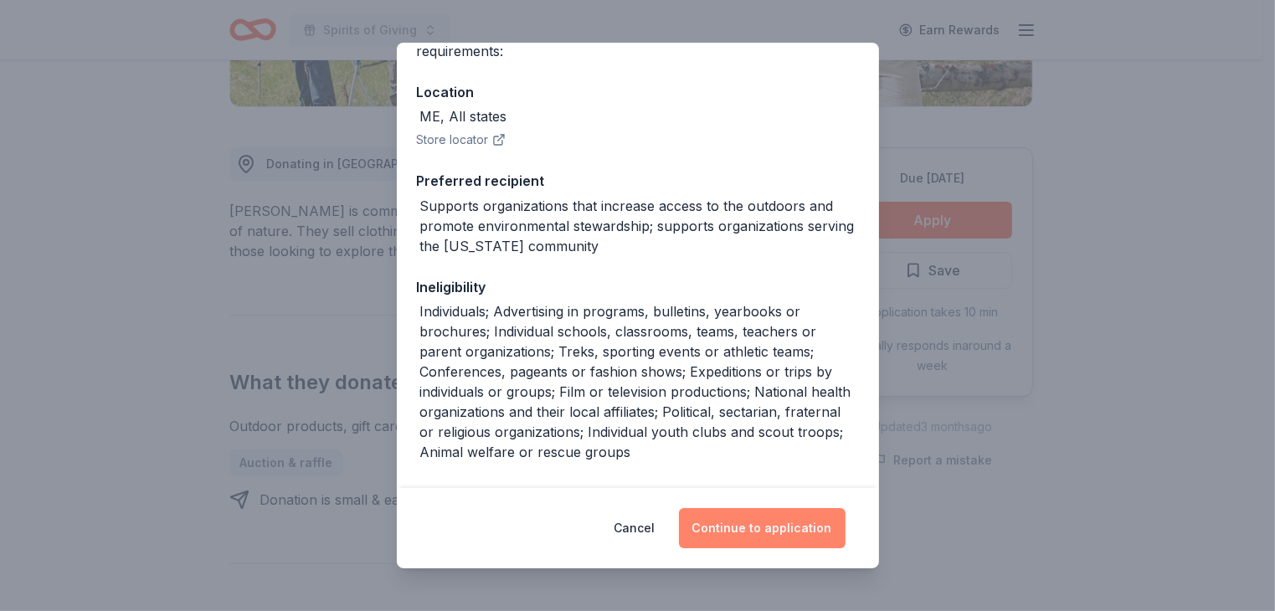
click at [774, 524] on button "Continue to application" at bounding box center [762, 528] width 167 height 40
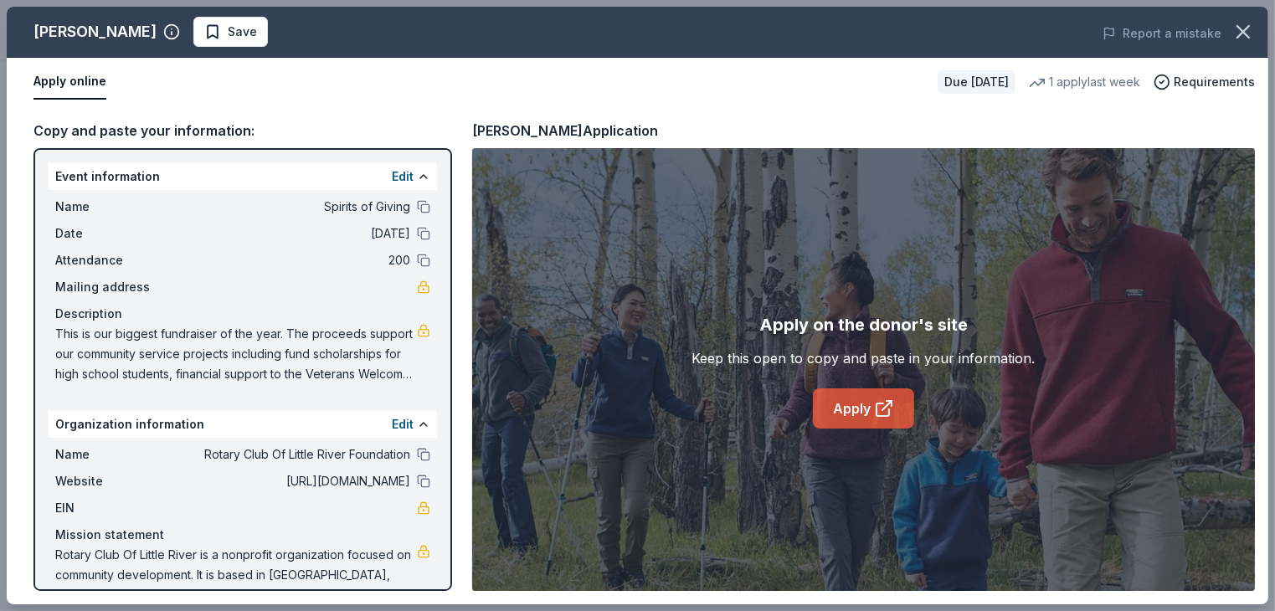
click at [873, 404] on link "Apply" at bounding box center [863, 409] width 101 height 40
